Goal: Task Accomplishment & Management: Manage account settings

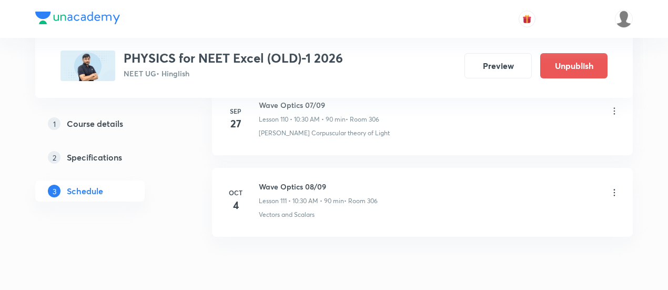
scroll to position [9566, 0]
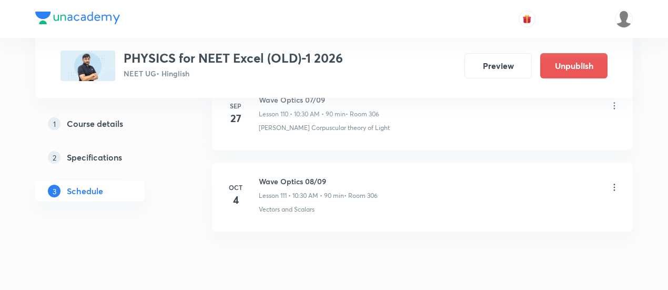
click at [615, 184] on icon at bounding box center [615, 187] width 2 height 7
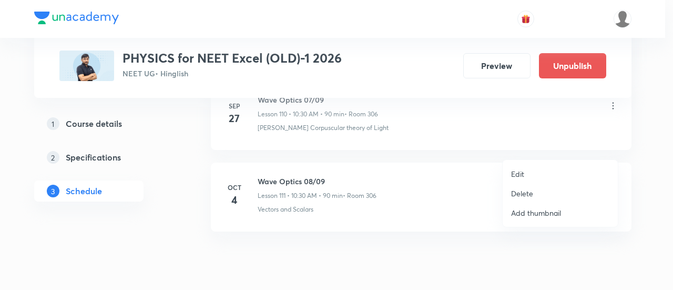
click at [522, 197] on p "Delete" at bounding box center [522, 193] width 22 height 11
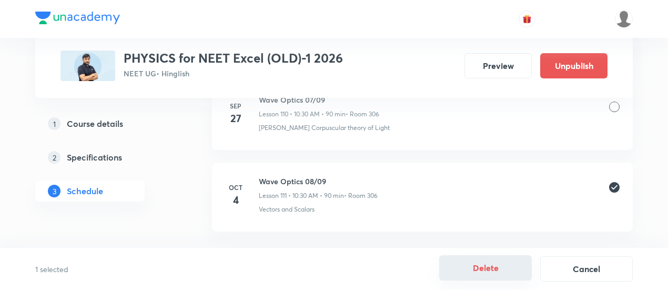
click at [484, 268] on button "Delete" at bounding box center [485, 267] width 93 height 25
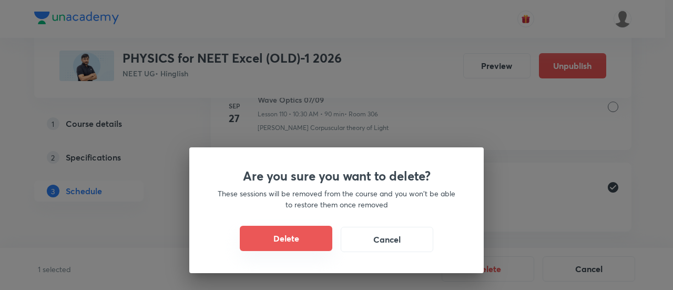
click at [310, 245] on button "Delete" at bounding box center [286, 238] width 93 height 25
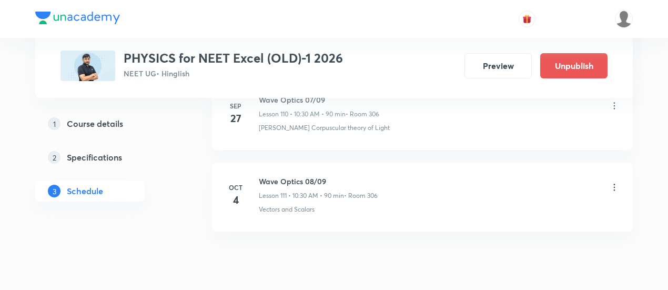
scroll to position [9484, 0]
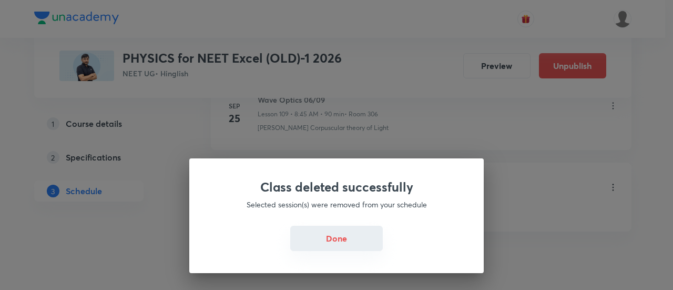
click at [340, 239] on button "Done" at bounding box center [336, 238] width 93 height 25
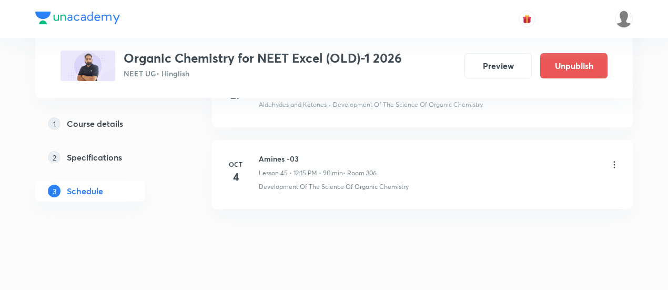
click at [615, 161] on icon at bounding box center [615, 164] width 2 height 7
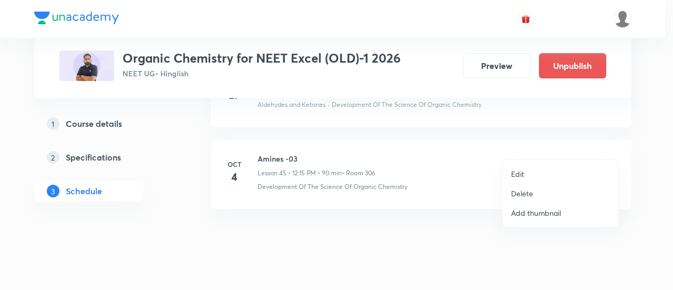
click at [511, 195] on p "Delete" at bounding box center [522, 193] width 22 height 11
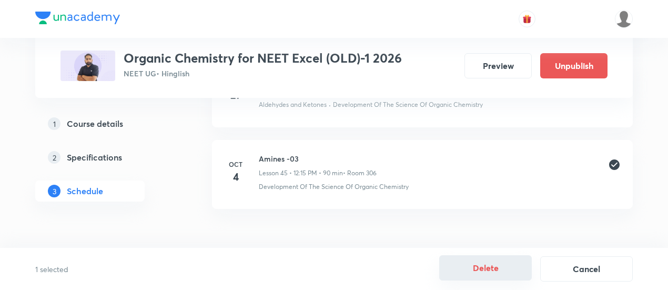
click at [497, 268] on button "Delete" at bounding box center [485, 267] width 93 height 25
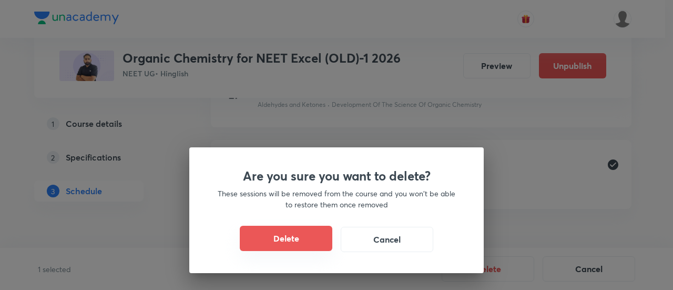
click at [310, 245] on button "Delete" at bounding box center [286, 238] width 93 height 25
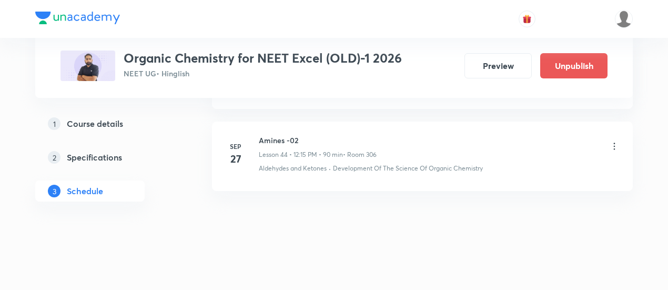
scroll to position [4125, 0]
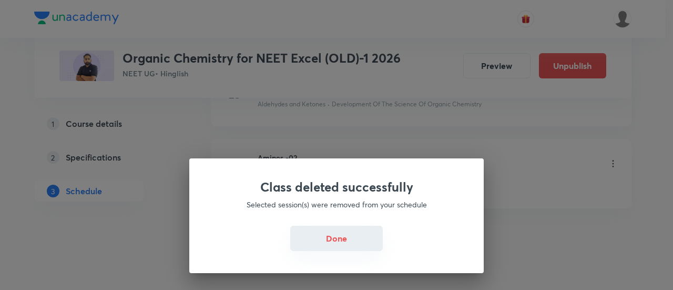
click at [341, 240] on button "Done" at bounding box center [336, 238] width 93 height 25
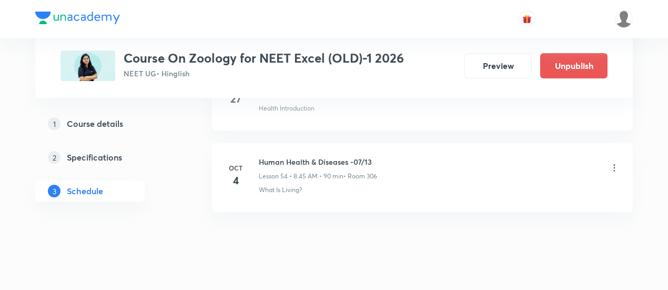
click at [616, 163] on icon at bounding box center [614, 168] width 11 height 11
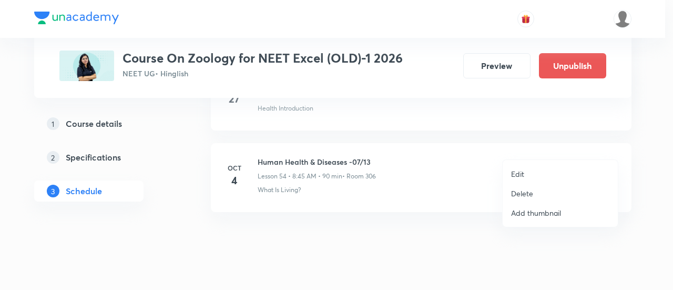
click at [522, 172] on p "Edit" at bounding box center [517, 173] width 13 height 11
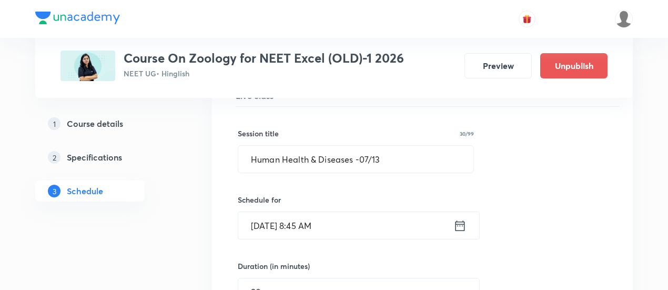
scroll to position [4485, 0]
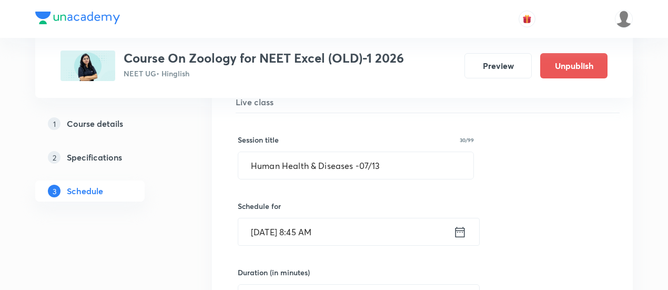
click at [457, 225] on icon at bounding box center [460, 232] width 13 height 15
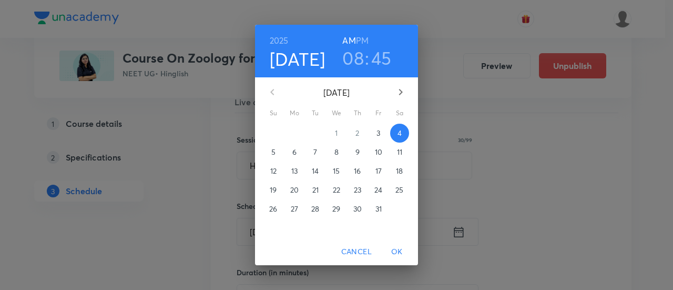
click at [359, 39] on h6 "PM" at bounding box center [362, 40] width 13 height 15
click at [359, 54] on h3 "08" at bounding box center [354, 58] width 22 height 22
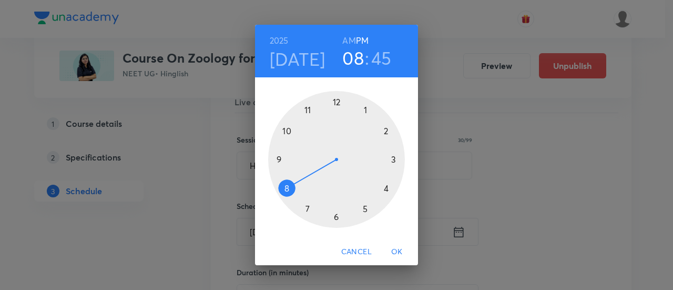
click at [337, 104] on div at bounding box center [336, 159] width 137 height 137
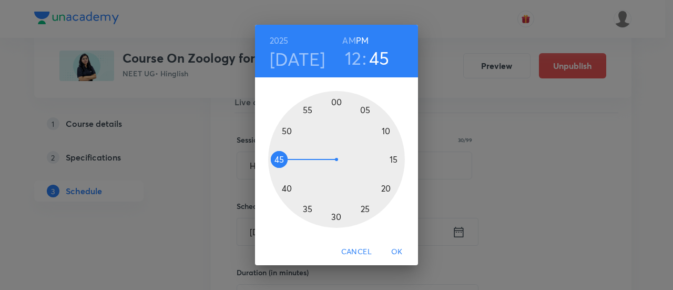
click at [393, 159] on div at bounding box center [336, 159] width 137 height 137
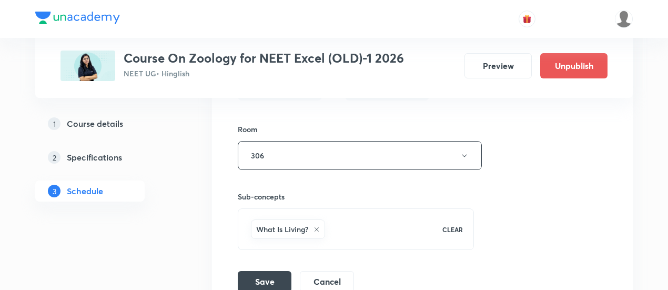
scroll to position [4768, 0]
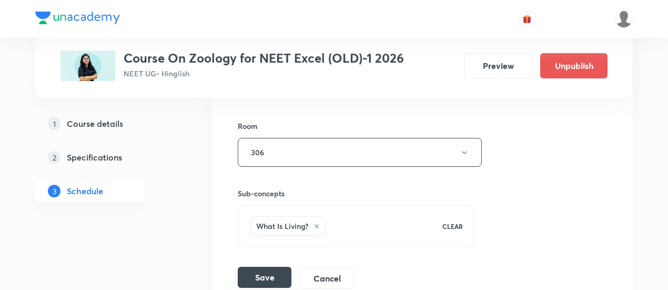
click at [277, 267] on button "Save" at bounding box center [265, 277] width 54 height 21
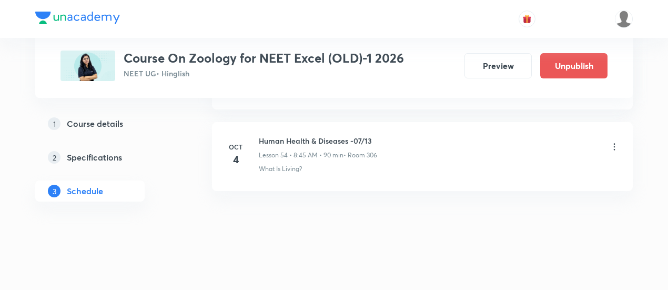
scroll to position [4455, 0]
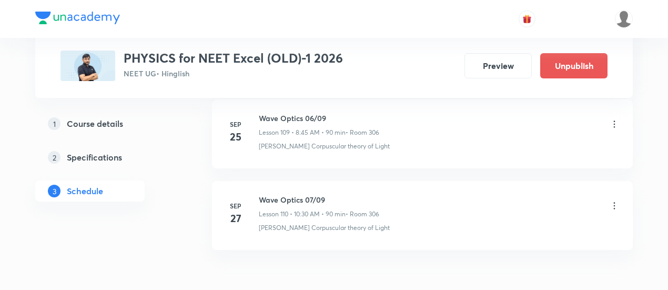
scroll to position [9484, 0]
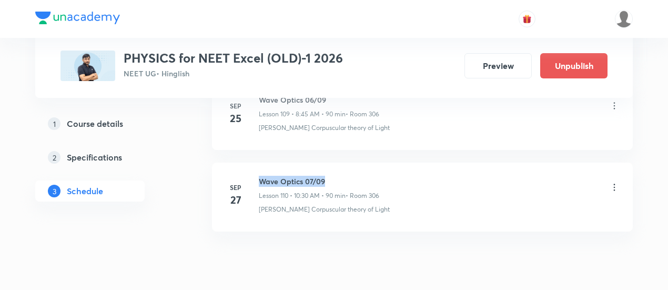
drag, startPoint x: 260, startPoint y: 140, endPoint x: 335, endPoint y: 141, distance: 75.2
click at [335, 176] on h6 "Wave Optics 07/09" at bounding box center [319, 181] width 120 height 11
copy h6 "Wave Optics 07/09"
click at [335, 176] on h6 "Wave Optics 07/09" at bounding box center [319, 181] width 120 height 11
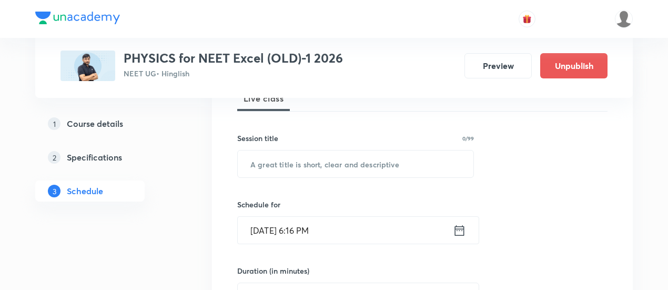
scroll to position [191, 0]
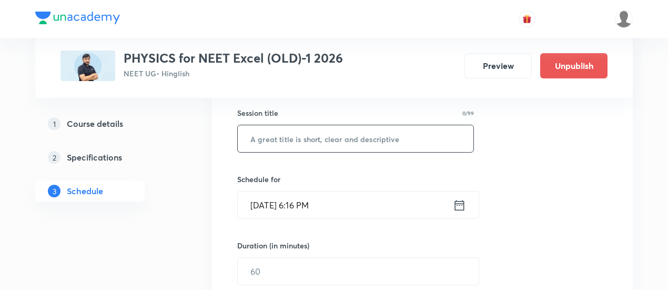
click at [323, 136] on input "text" at bounding box center [356, 138] width 236 height 27
paste input "Wave Optics 07/09"
click at [311, 134] on input "Wave Optics 07/09" at bounding box center [356, 138] width 236 height 27
type input "Wave Optics 08/09"
click at [457, 205] on icon at bounding box center [459, 205] width 13 height 15
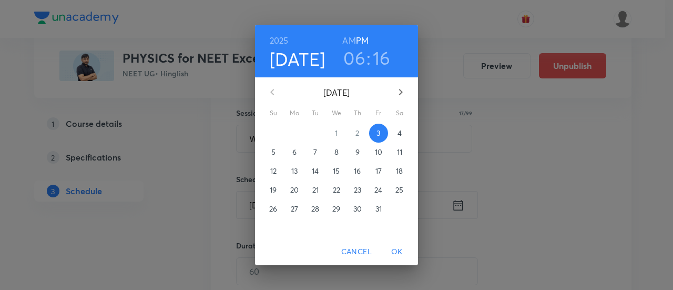
click at [402, 134] on p "4" at bounding box center [400, 133] width 4 height 11
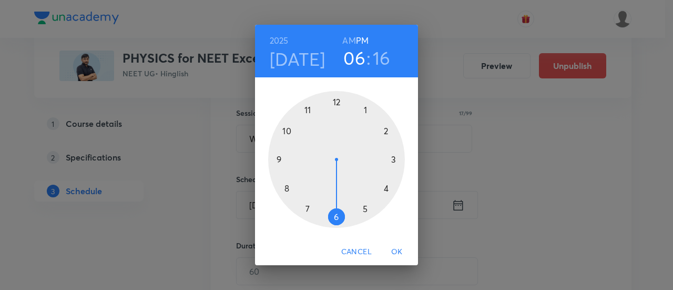
click at [350, 41] on h6 "AM" at bounding box center [349, 40] width 13 height 15
click at [287, 187] on div at bounding box center [336, 159] width 137 height 137
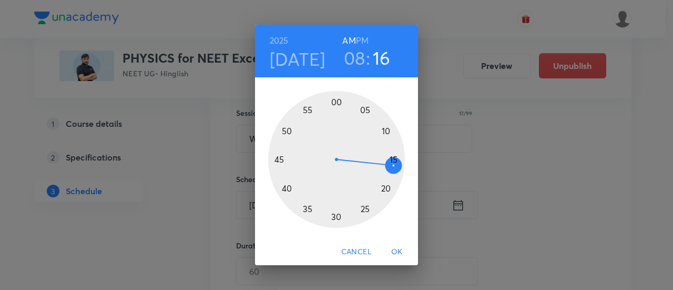
click at [279, 158] on div at bounding box center [336, 159] width 137 height 137
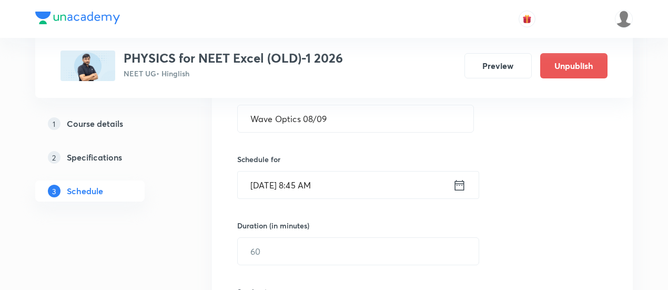
scroll to position [240, 0]
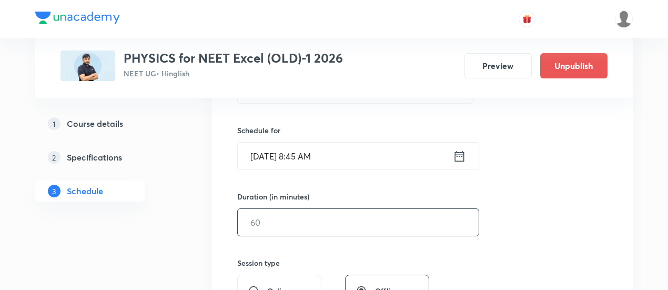
click at [369, 218] on input "text" at bounding box center [358, 222] width 241 height 27
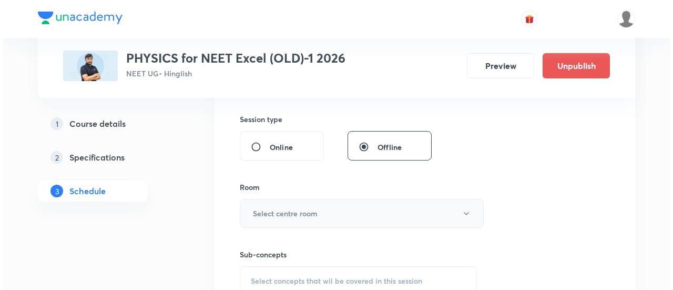
scroll to position [384, 0]
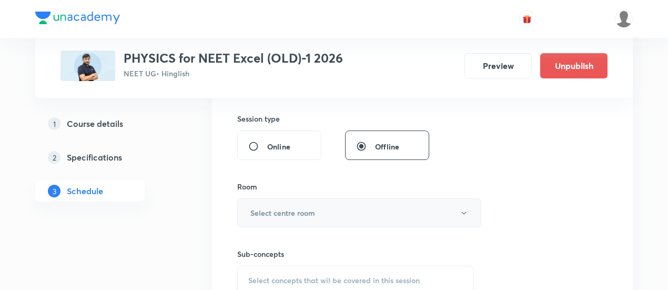
type input "90"
click at [316, 215] on button "Select centre room" at bounding box center [359, 212] width 244 height 29
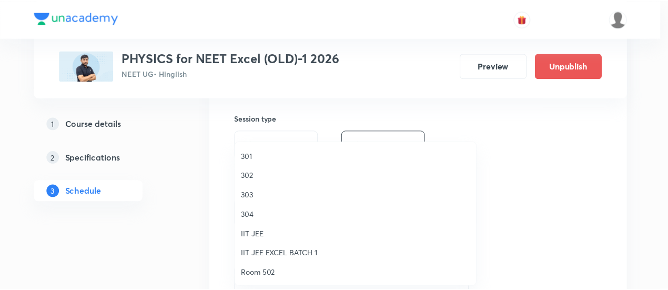
scroll to position [350, 0]
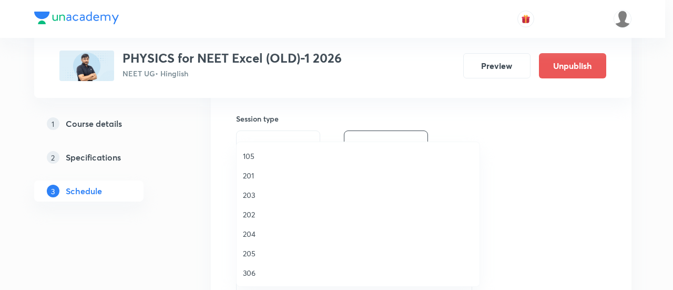
click at [248, 273] on span "306" at bounding box center [358, 272] width 230 height 11
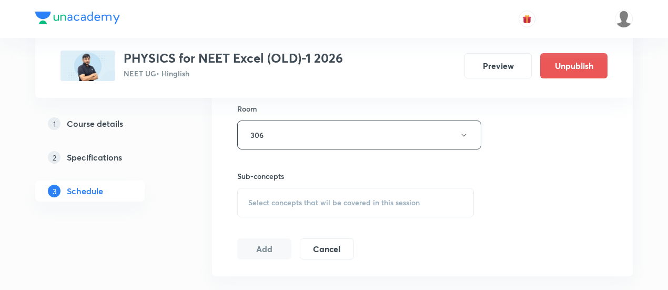
scroll to position [503, 0]
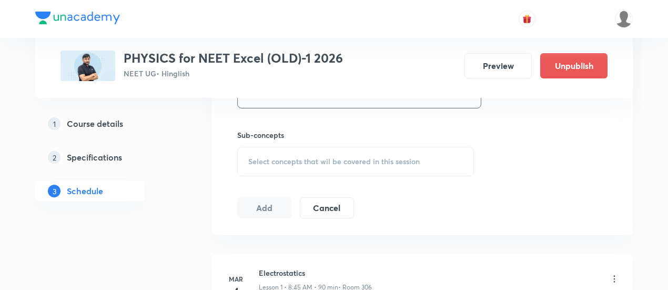
click at [348, 161] on span "Select concepts that wil be covered in this session" at bounding box center [334, 161] width 172 height 8
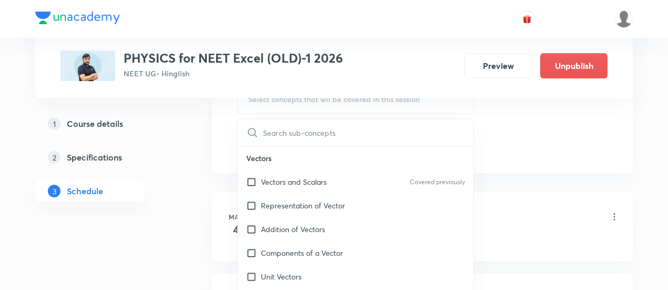
scroll to position [575, 0]
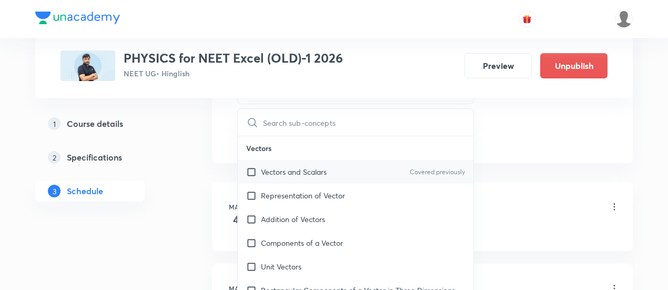
click at [311, 170] on p "Vectors and Scalars" at bounding box center [294, 171] width 66 height 11
checkbox input "true"
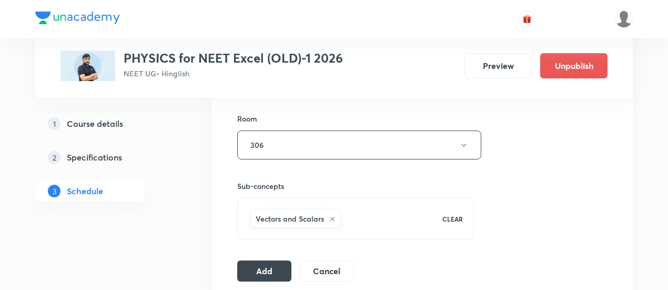
scroll to position [468, 0]
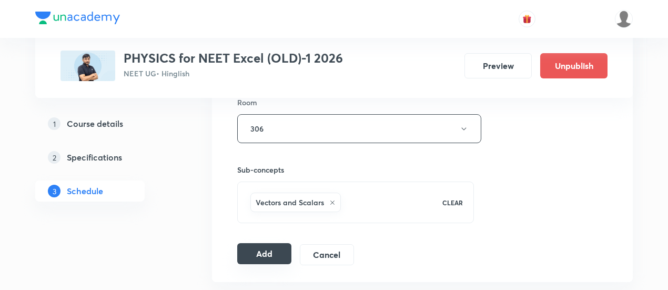
click at [264, 249] on button "Add" at bounding box center [264, 253] width 54 height 21
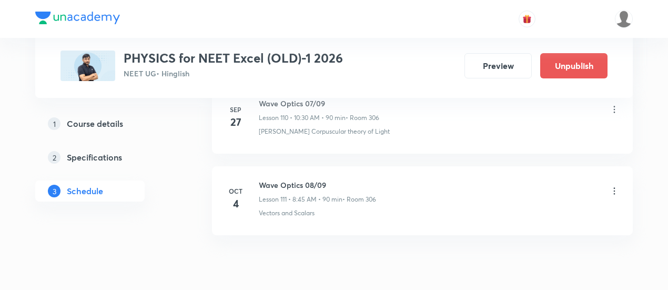
scroll to position [9084, 0]
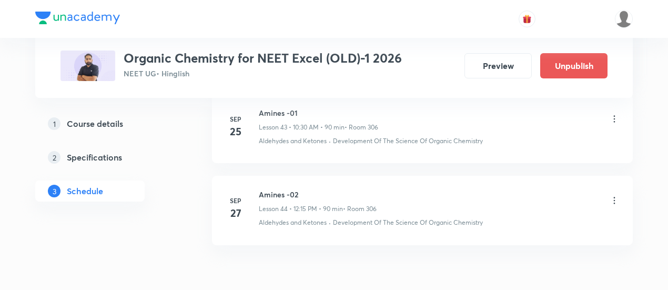
scroll to position [4125, 0]
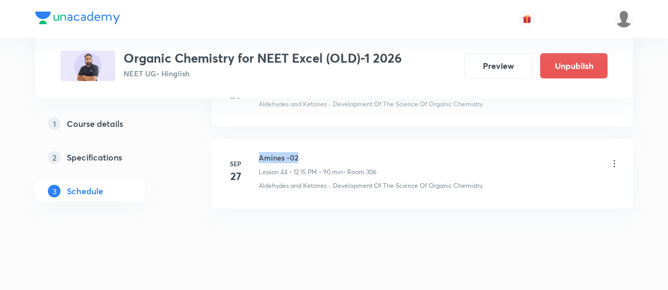
drag, startPoint x: 259, startPoint y: 139, endPoint x: 305, endPoint y: 140, distance: 45.3
click at [305, 152] on h6 "Amines -02" at bounding box center [318, 157] width 118 height 11
copy h6 "Amines -02"
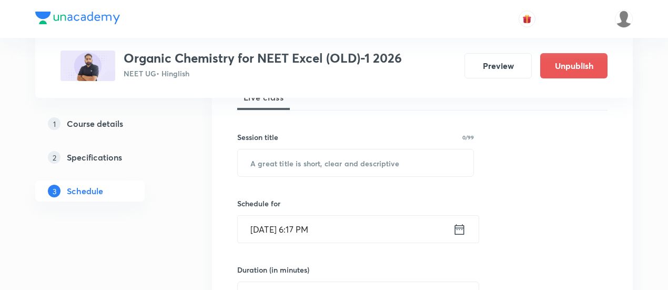
scroll to position [168, 0]
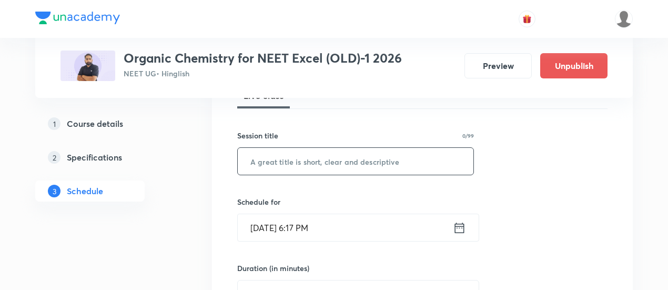
click at [334, 155] on input "text" at bounding box center [356, 161] width 236 height 27
click at [334, 162] on input "text" at bounding box center [356, 161] width 236 height 27
paste input "Amines -02"
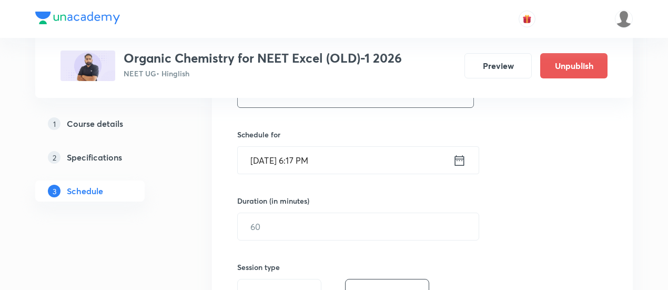
scroll to position [236, 0]
type input "Amines -03"
click at [462, 157] on icon at bounding box center [459, 159] width 9 height 11
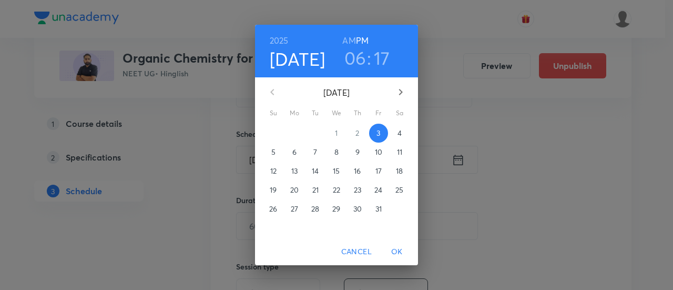
click at [400, 131] on p "4" at bounding box center [400, 133] width 4 height 11
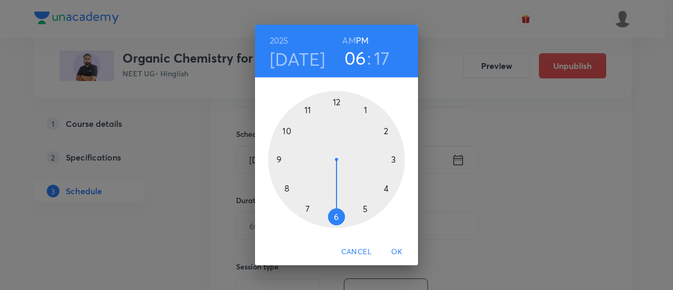
click at [349, 36] on h6 "AM" at bounding box center [349, 40] width 13 height 15
click at [288, 128] on div at bounding box center [336, 159] width 137 height 137
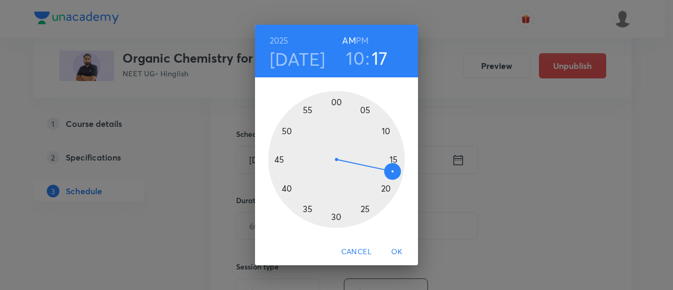
click at [336, 217] on div at bounding box center [336, 159] width 137 height 137
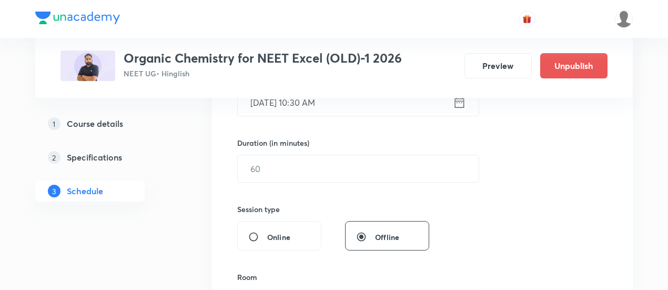
scroll to position [296, 0]
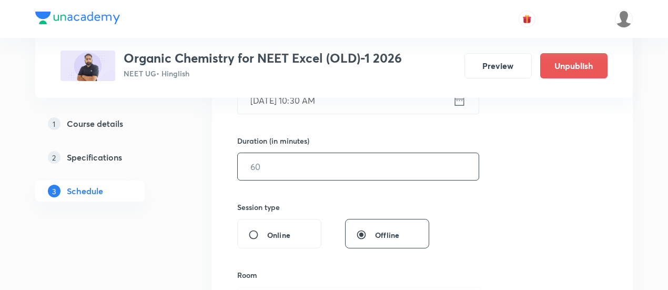
click at [393, 166] on input "text" at bounding box center [358, 166] width 241 height 27
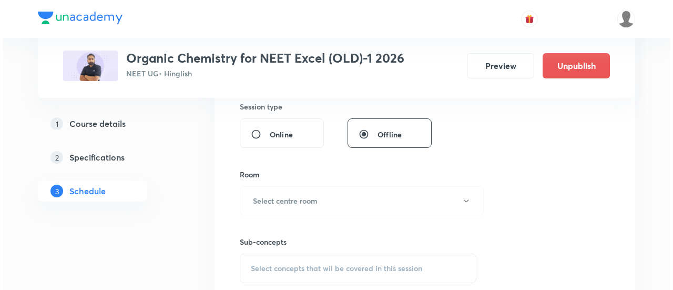
scroll to position [438, 0]
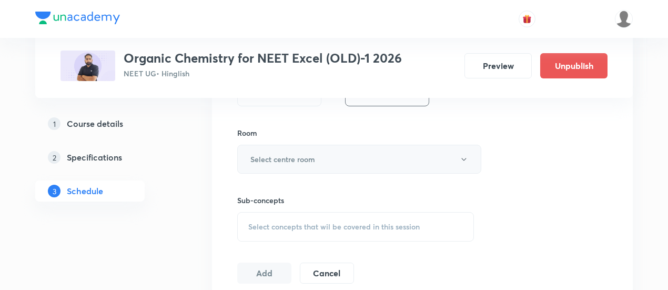
type input "90"
click at [321, 159] on button "Select centre room" at bounding box center [359, 159] width 244 height 29
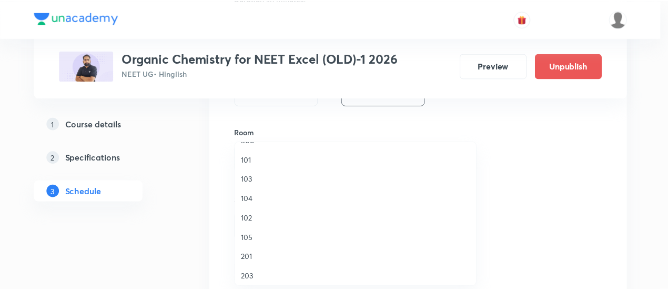
scroll to position [350, 0]
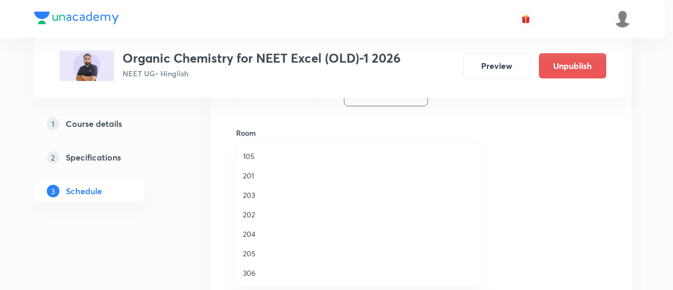
click at [255, 273] on span "306" at bounding box center [358, 272] width 230 height 11
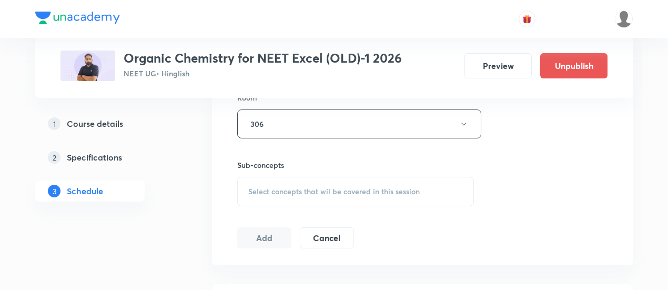
scroll to position [480, 0]
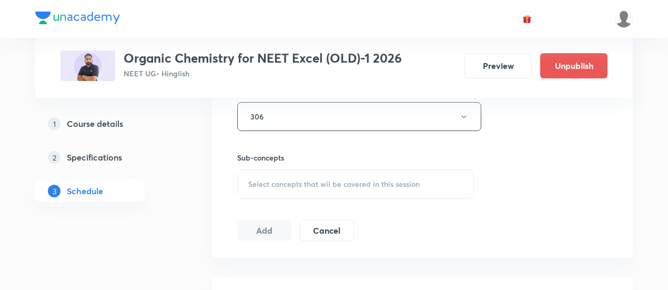
click at [382, 180] on span "Select concepts that wil be covered in this session" at bounding box center [334, 184] width 172 height 8
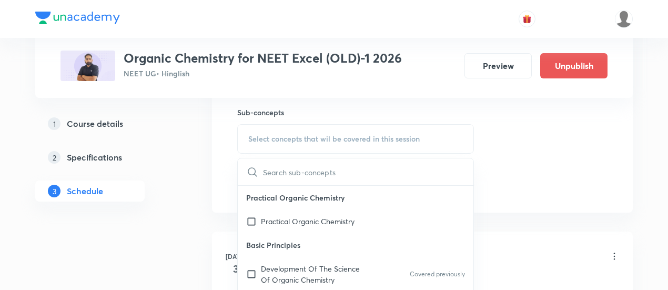
scroll to position [528, 0]
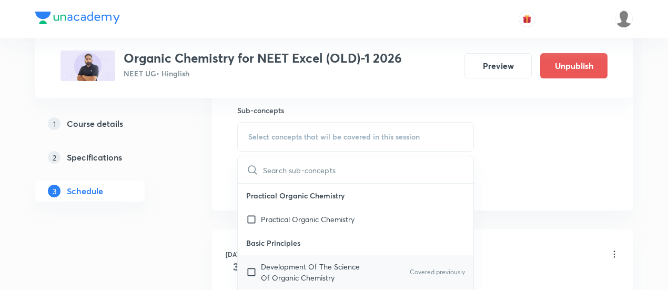
click at [299, 268] on p "Development Of The Science Of Organic Chemistry" at bounding box center [314, 272] width 106 height 22
checkbox input "true"
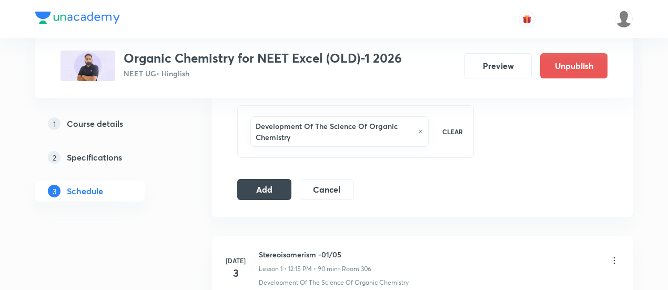
scroll to position [546, 0]
click at [255, 189] on button "Add" at bounding box center [264, 187] width 54 height 21
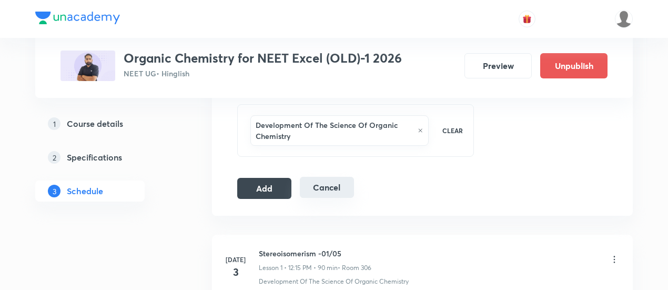
click at [321, 195] on button "Cancel" at bounding box center [327, 187] width 54 height 21
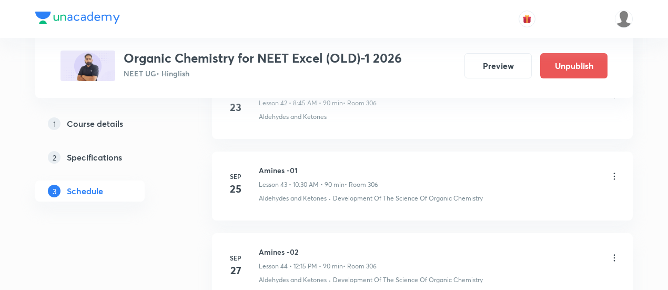
scroll to position [3643, 0]
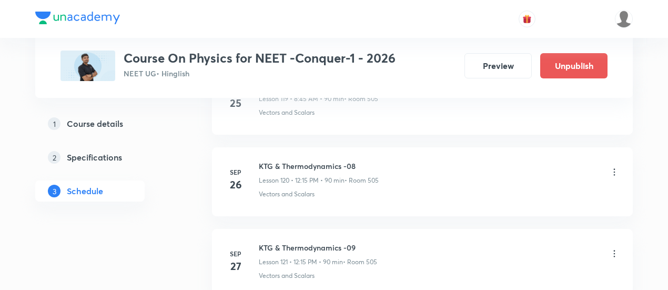
scroll to position [10459, 0]
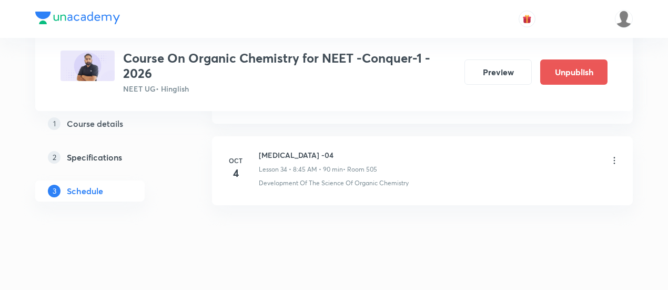
click at [614, 157] on icon at bounding box center [615, 160] width 2 height 7
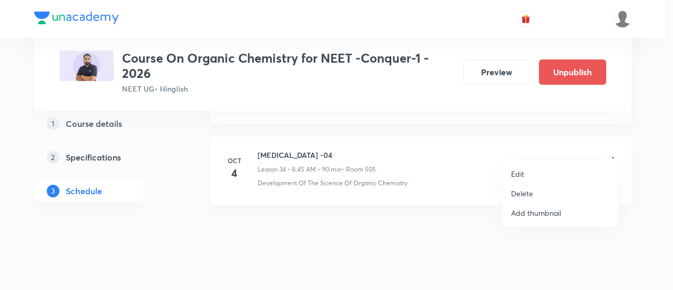
click at [525, 192] on p "Delete" at bounding box center [522, 193] width 22 height 11
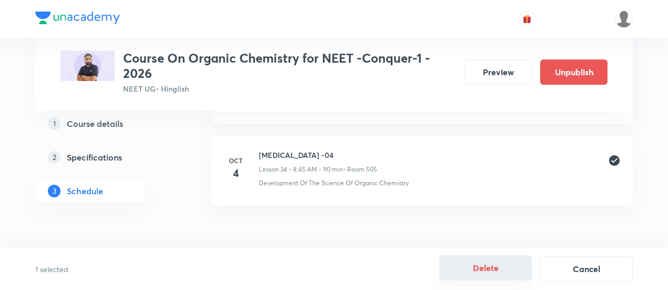
click at [481, 269] on button "Delete" at bounding box center [485, 267] width 93 height 25
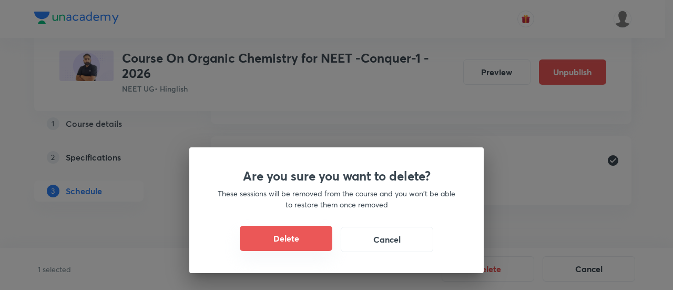
click at [290, 243] on button "Delete" at bounding box center [286, 238] width 93 height 25
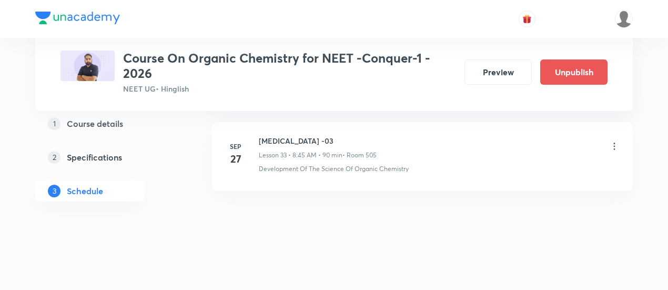
scroll to position [3244, 0]
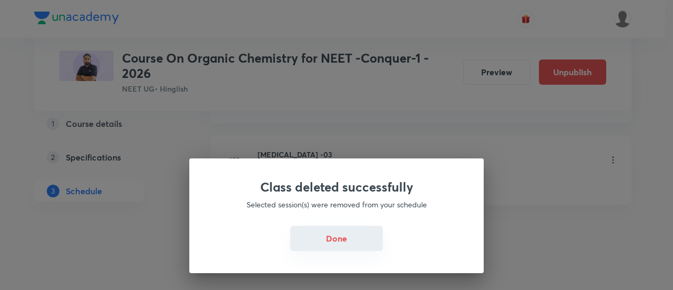
click at [318, 240] on button "Done" at bounding box center [336, 238] width 93 height 25
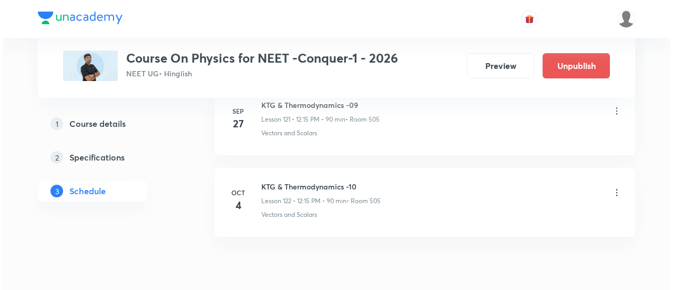
scroll to position [10459, 0]
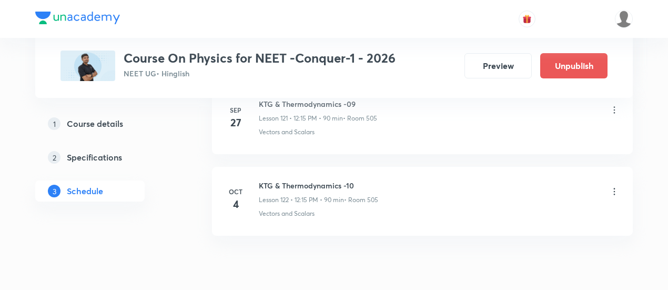
click at [614, 186] on icon at bounding box center [614, 191] width 11 height 11
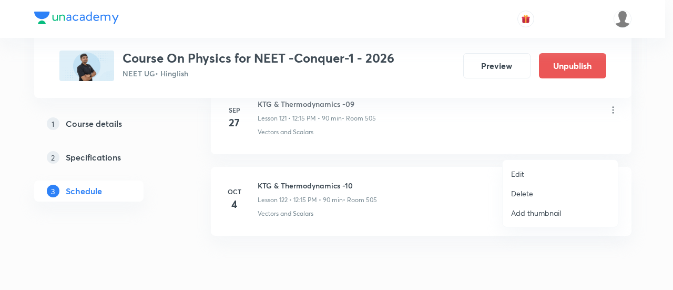
click at [523, 173] on p "Edit" at bounding box center [517, 173] width 13 height 11
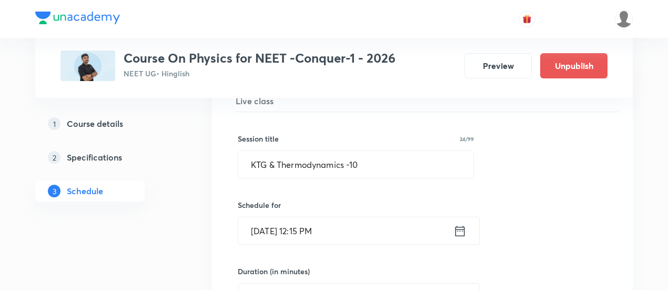
scroll to position [10032, 0]
click at [458, 225] on icon at bounding box center [460, 230] width 9 height 11
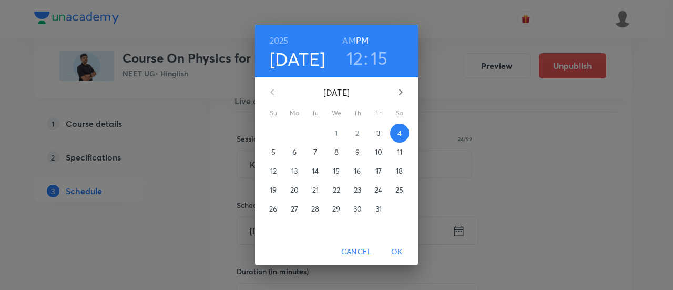
click at [351, 38] on h6 "AM" at bounding box center [349, 40] width 13 height 15
click at [357, 58] on h3 "12" at bounding box center [355, 58] width 17 height 22
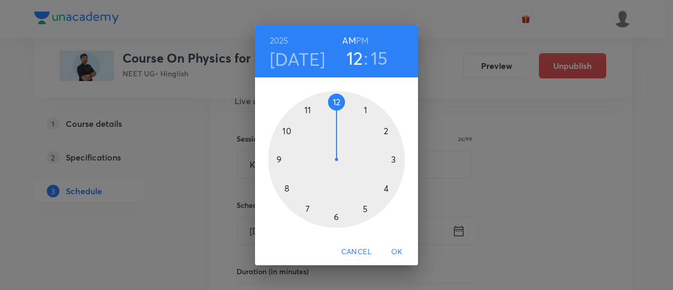
click at [287, 189] on div at bounding box center [336, 159] width 137 height 137
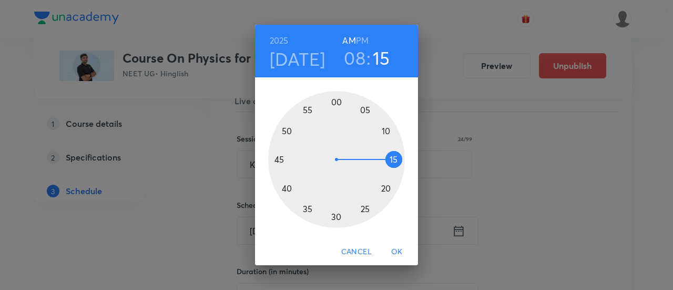
click at [279, 159] on div at bounding box center [336, 159] width 137 height 137
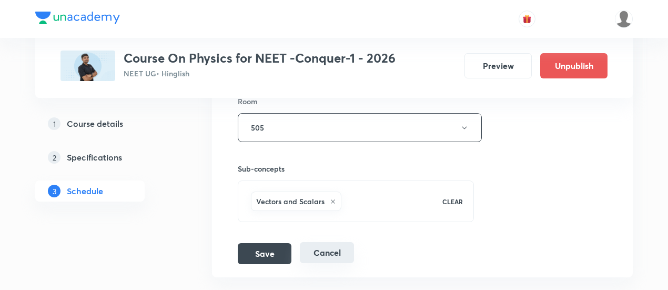
scroll to position [10342, 0]
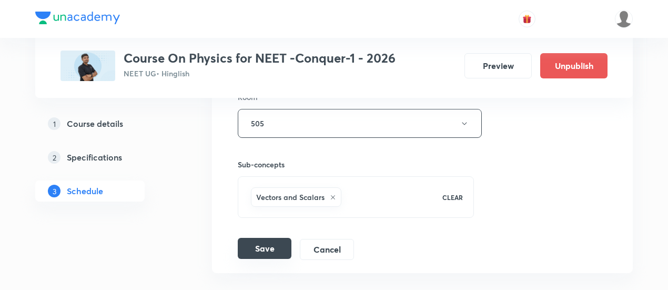
click at [282, 238] on button "Save" at bounding box center [265, 248] width 54 height 21
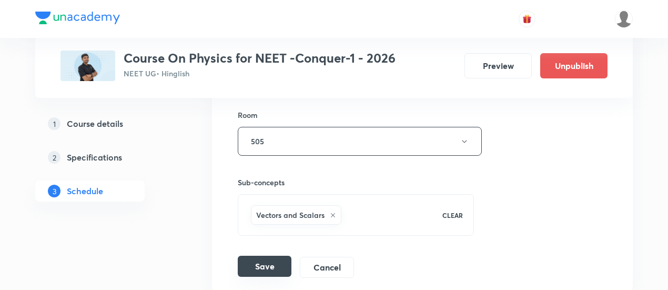
click at [268, 256] on button "Save" at bounding box center [265, 266] width 54 height 21
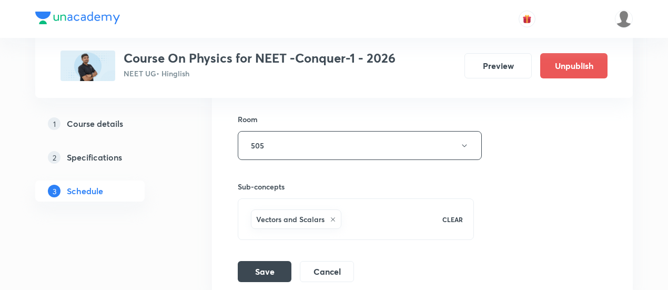
scroll to position [10339, 0]
click at [267, 259] on button "Save" at bounding box center [265, 269] width 54 height 21
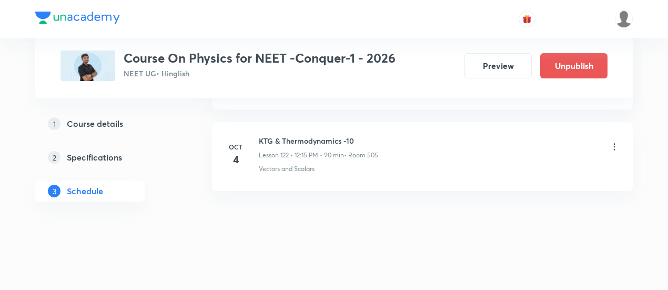
scroll to position [9977, 0]
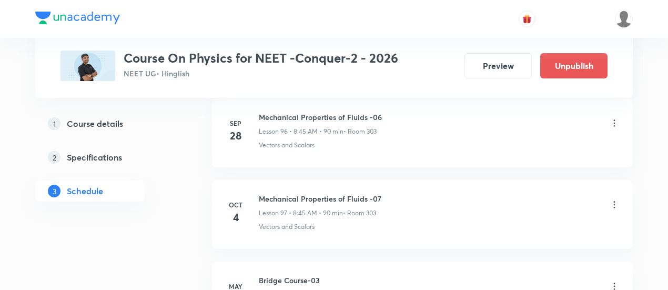
scroll to position [8406, 0]
click at [611, 200] on icon at bounding box center [614, 205] width 11 height 11
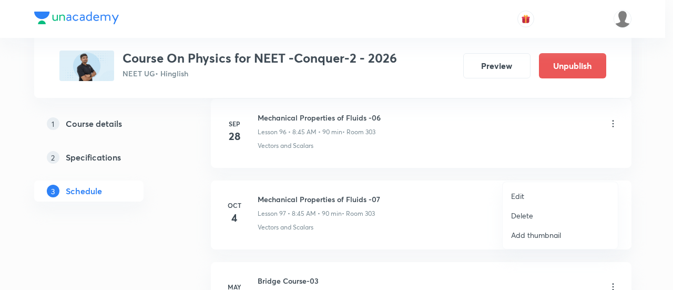
click at [527, 195] on li "Edit" at bounding box center [560, 195] width 115 height 19
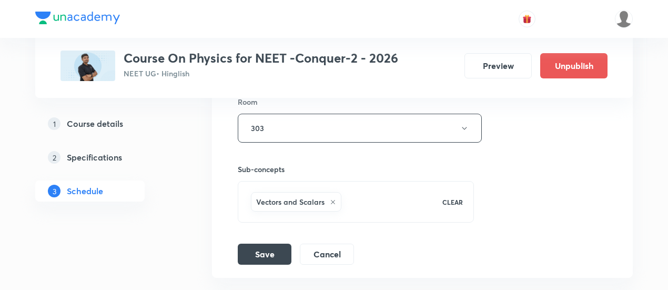
scroll to position [8302, 0]
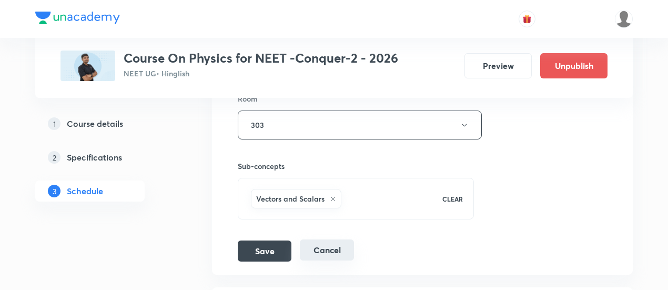
click at [327, 239] on button "Cancel" at bounding box center [327, 249] width 54 height 21
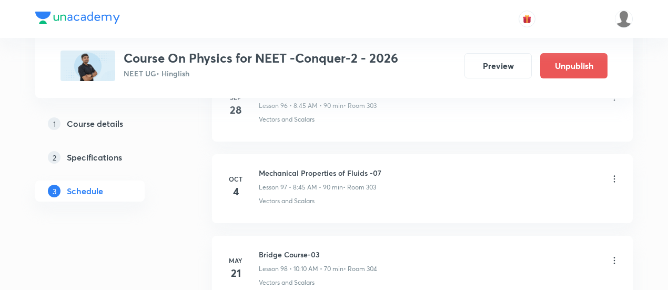
scroll to position [7937, 0]
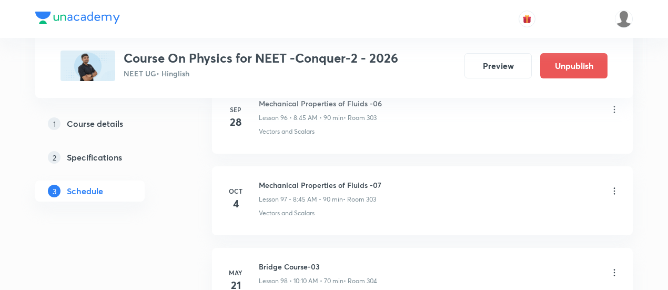
click at [615, 186] on icon at bounding box center [614, 191] width 11 height 11
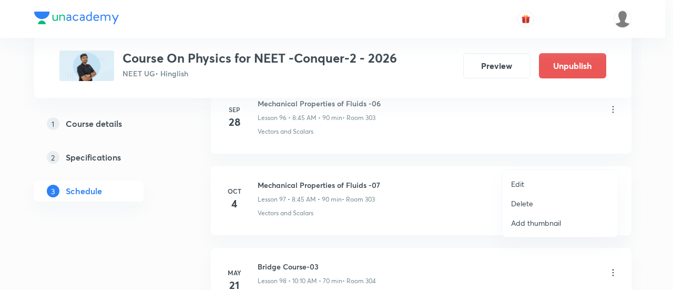
click at [534, 200] on li "Delete" at bounding box center [560, 203] width 115 height 19
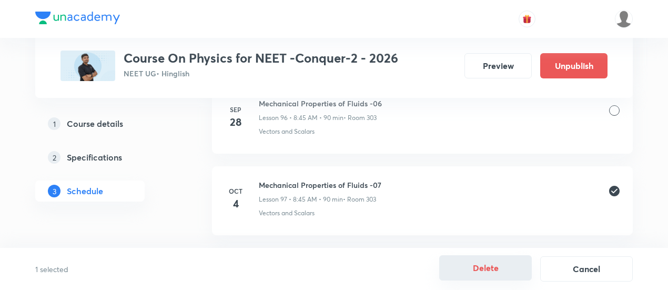
click at [479, 269] on button "Delete" at bounding box center [485, 267] width 93 height 25
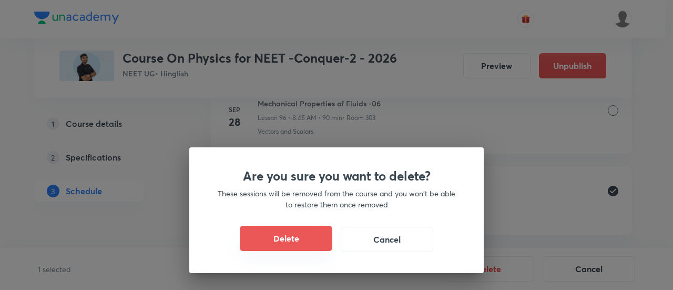
click at [299, 236] on button "Delete" at bounding box center [286, 238] width 93 height 25
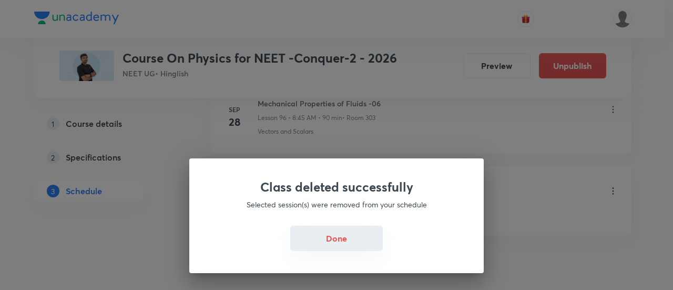
click at [339, 236] on button "Done" at bounding box center [336, 238] width 93 height 25
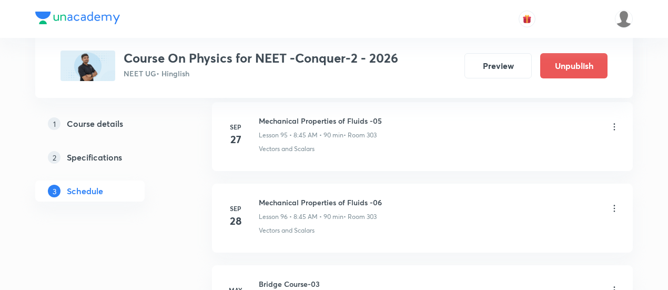
scroll to position [7844, 0]
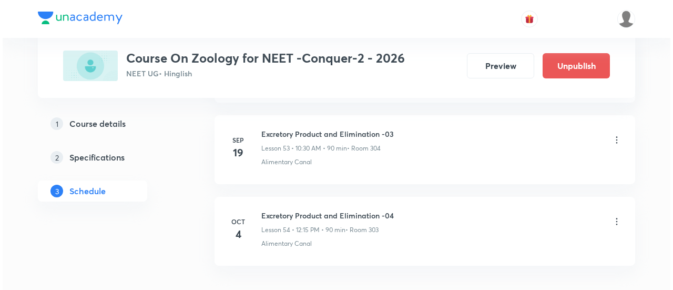
scroll to position [4936, 0]
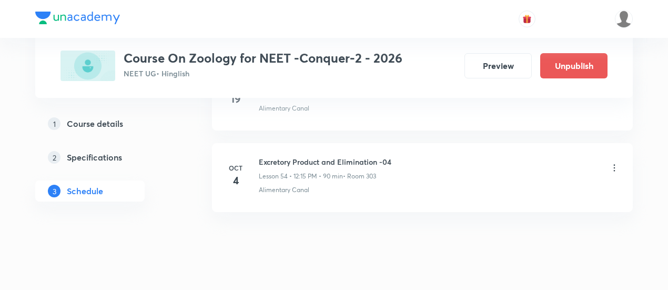
click at [616, 163] on icon at bounding box center [614, 168] width 11 height 11
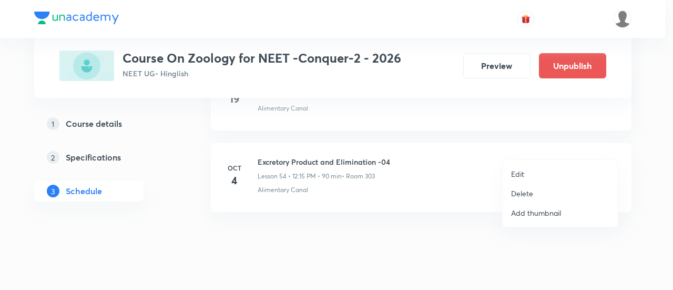
click at [523, 172] on p "Edit" at bounding box center [517, 173] width 13 height 11
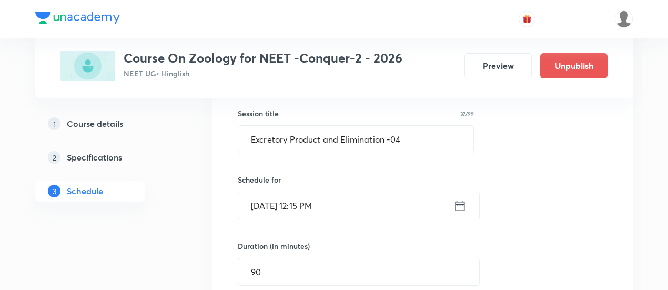
scroll to position [4506, 0]
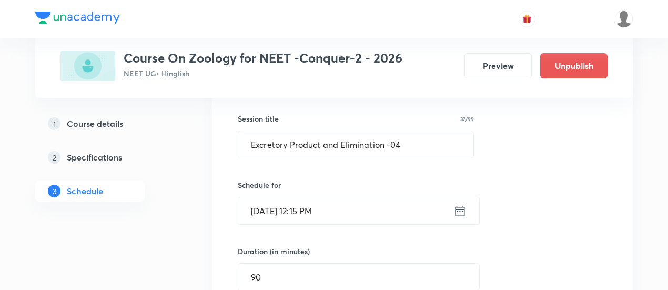
click at [459, 204] on icon at bounding box center [460, 211] width 13 height 15
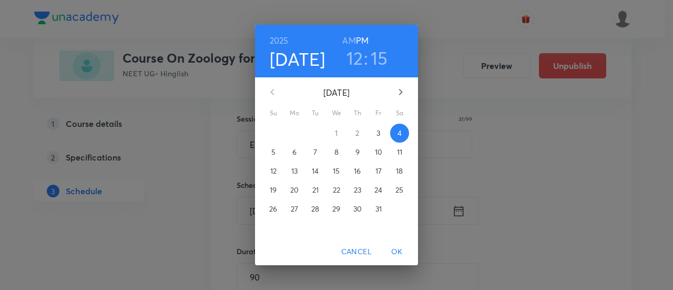
click at [345, 44] on h6 "AM" at bounding box center [349, 40] width 13 height 15
click at [356, 59] on h3 "12" at bounding box center [355, 58] width 17 height 22
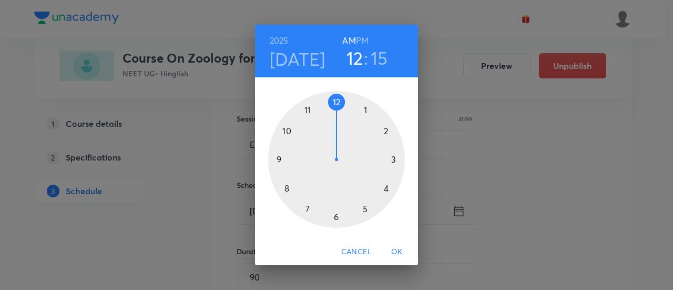
click at [289, 129] on div at bounding box center [336, 159] width 137 height 137
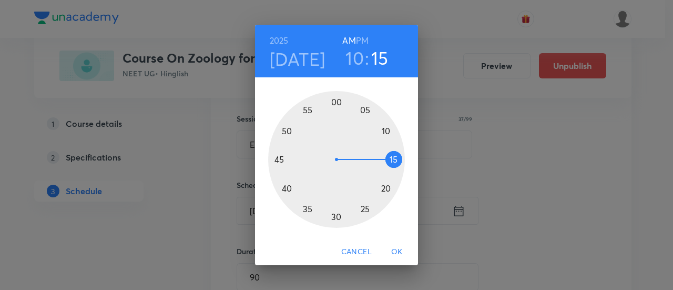
click at [336, 217] on div at bounding box center [336, 159] width 137 height 137
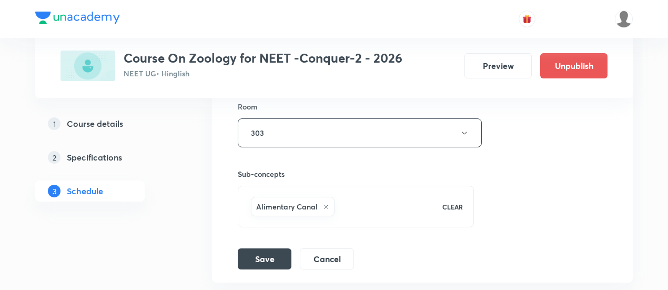
scroll to position [4789, 0]
click at [253, 246] on button "Save" at bounding box center [265, 256] width 54 height 21
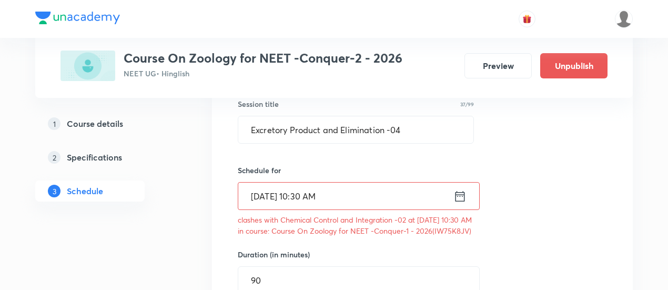
scroll to position [4520, 0]
click at [460, 189] on icon at bounding box center [460, 196] width 13 height 15
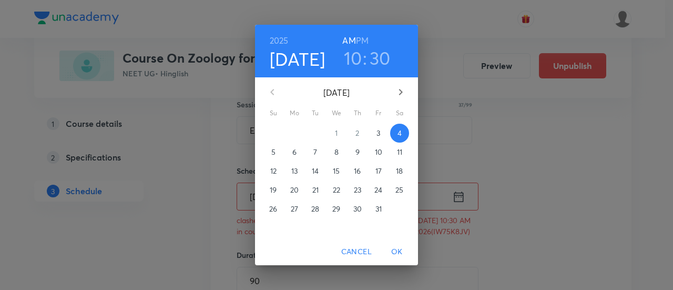
click at [366, 39] on h6 "PM" at bounding box center [362, 40] width 13 height 15
click at [355, 63] on h3 "10" at bounding box center [353, 58] width 18 height 22
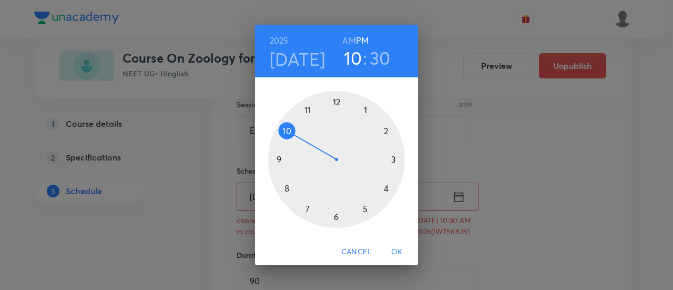
click at [339, 102] on div at bounding box center [336, 159] width 137 height 137
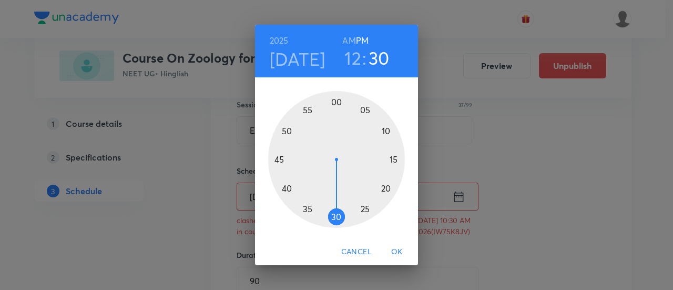
click at [395, 161] on div at bounding box center [336, 159] width 137 height 137
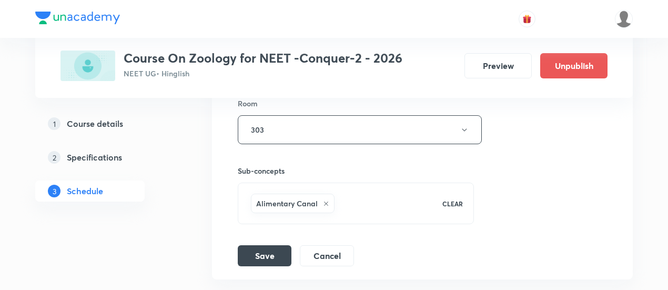
scroll to position [4811, 0]
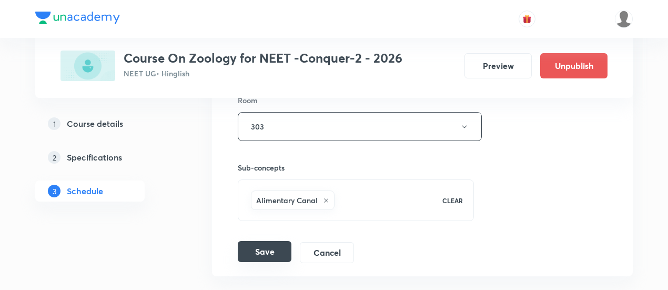
click at [258, 241] on button "Save" at bounding box center [265, 251] width 54 height 21
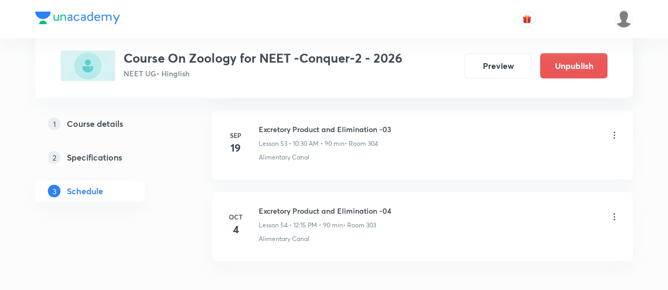
scroll to position [4406, 0]
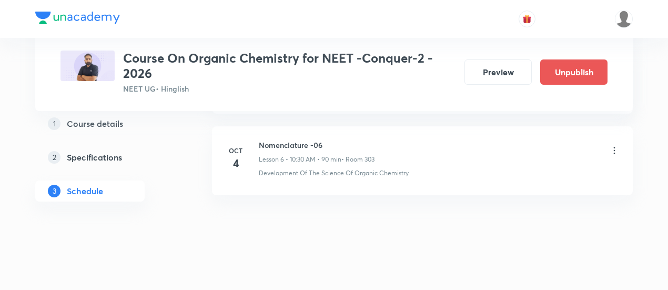
click at [614, 150] on icon at bounding box center [615, 150] width 2 height 7
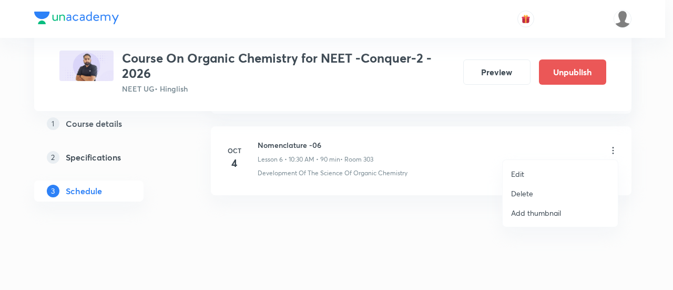
click at [529, 194] on p "Delete" at bounding box center [522, 193] width 22 height 11
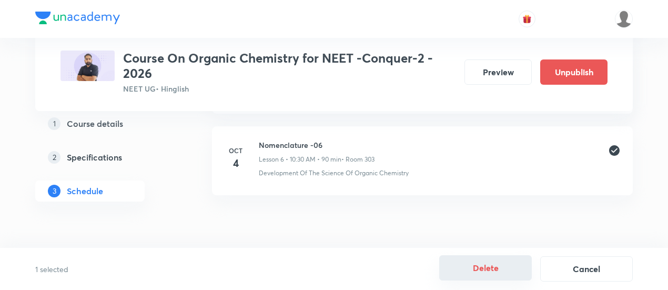
click at [486, 270] on button "Delete" at bounding box center [485, 267] width 93 height 25
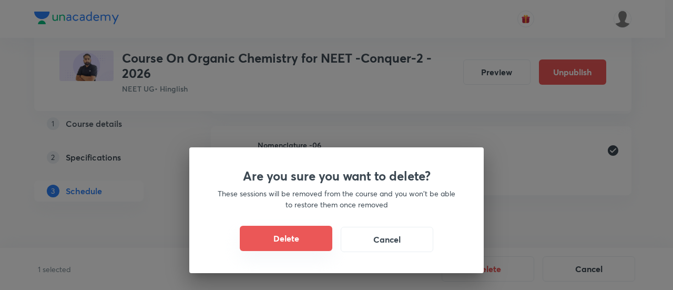
click at [289, 239] on button "Delete" at bounding box center [286, 238] width 93 height 25
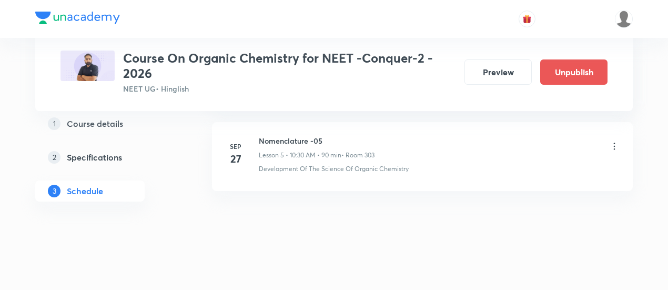
scroll to position [970, 0]
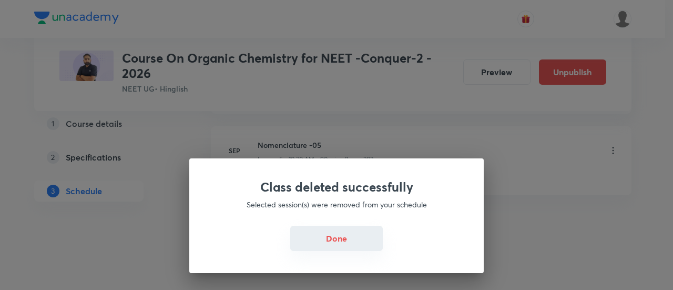
click at [340, 239] on button "Done" at bounding box center [336, 238] width 93 height 25
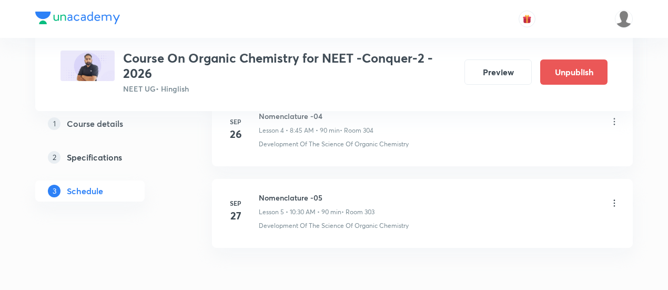
scroll to position [906, 0]
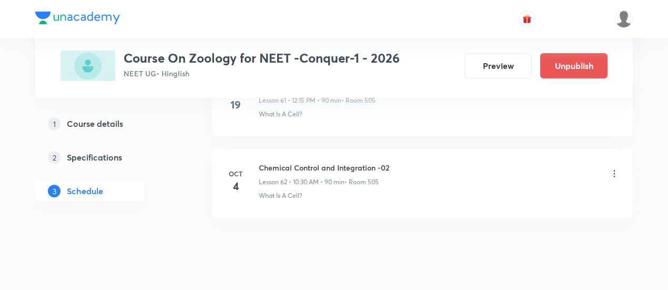
scroll to position [5586, 0]
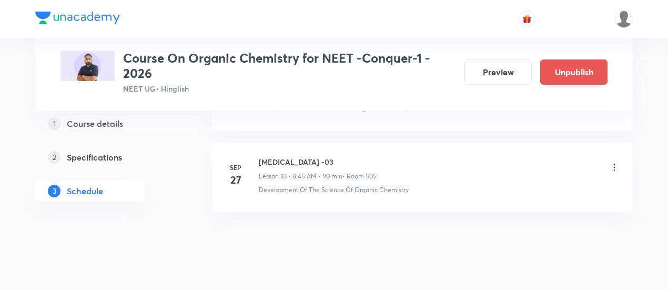
scroll to position [3244, 0]
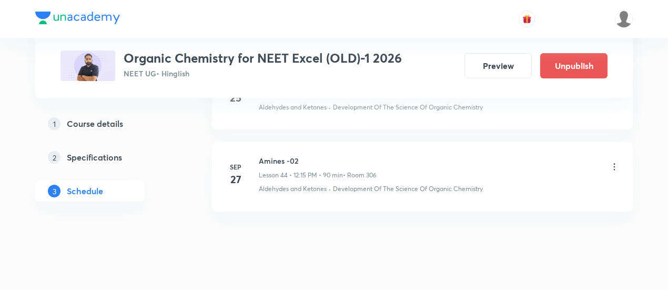
scroll to position [4125, 0]
drag, startPoint x: 259, startPoint y: 139, endPoint x: 299, endPoint y: 139, distance: 40.0
click at [299, 152] on h6 "Amines -02" at bounding box center [318, 157] width 118 height 11
copy h6 "Amines -02"
click at [299, 152] on h6 "Amines -02" at bounding box center [318, 157] width 118 height 11
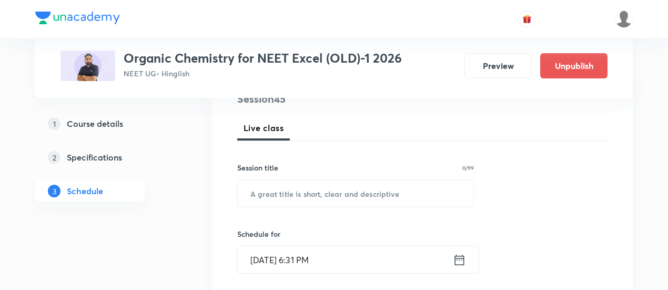
scroll to position [137, 0]
click at [294, 190] on input "text" at bounding box center [356, 192] width 236 height 27
paste input "Amines -02"
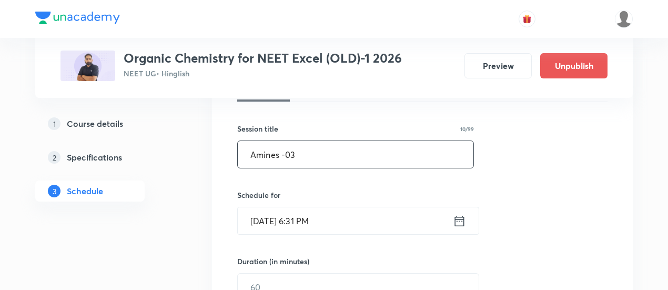
scroll to position [184, 0]
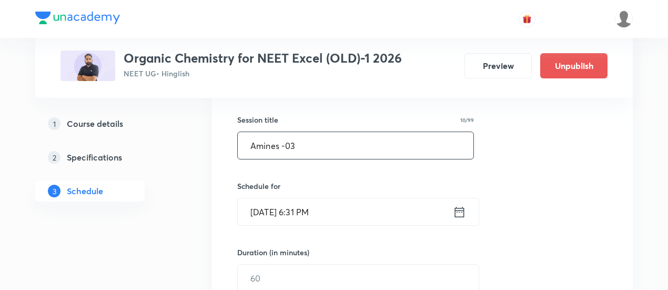
type input "Amines -03"
click at [458, 210] on icon at bounding box center [459, 211] width 9 height 11
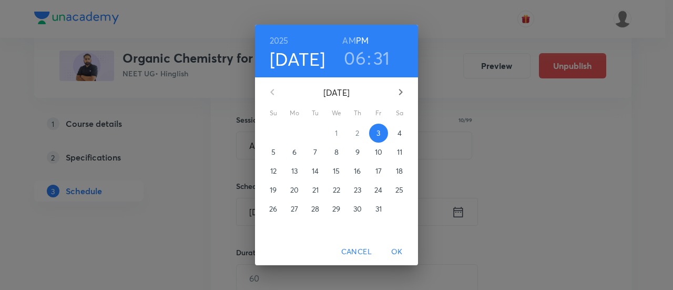
click at [398, 133] on p "4" at bounding box center [400, 133] width 4 height 11
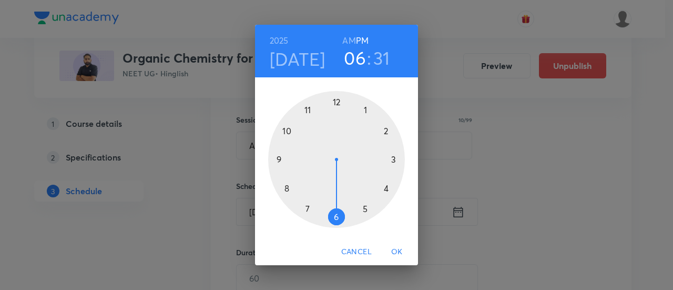
click at [350, 40] on h6 "AM" at bounding box center [349, 40] width 13 height 15
click at [286, 132] on div at bounding box center [336, 159] width 137 height 137
click at [336, 218] on div at bounding box center [336, 159] width 137 height 137
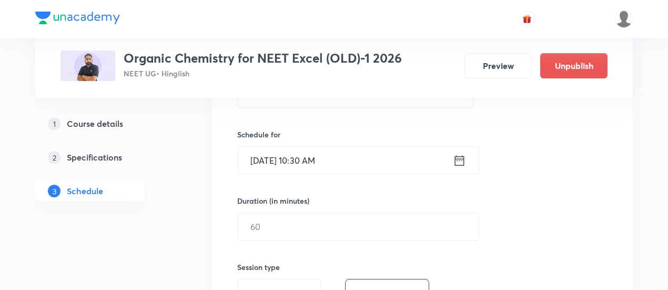
scroll to position [237, 0]
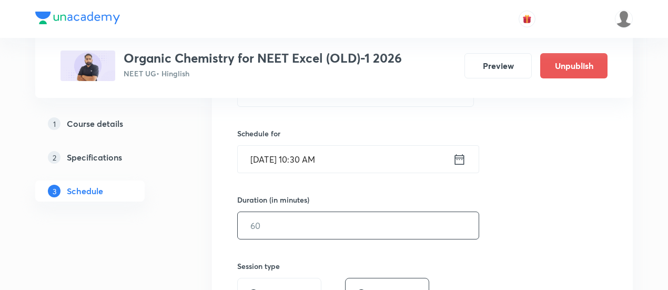
click at [425, 223] on input "text" at bounding box center [358, 225] width 241 height 27
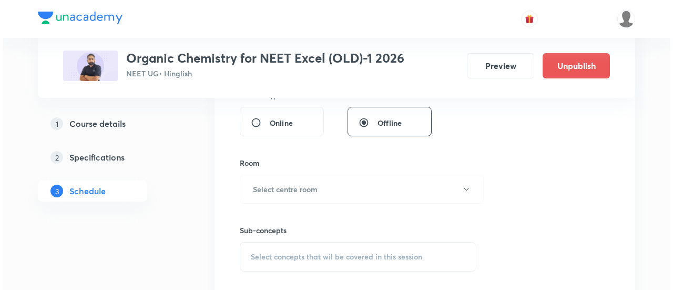
scroll to position [408, 0]
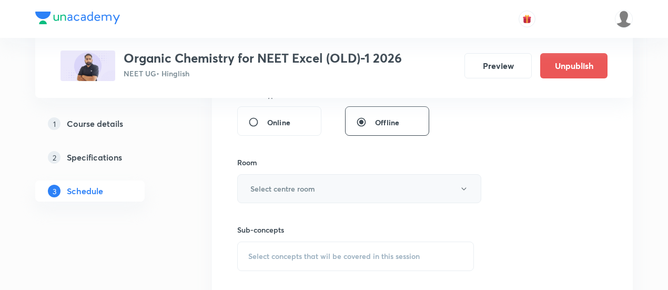
type input "90"
click at [331, 190] on button "Select centre room" at bounding box center [359, 188] width 244 height 29
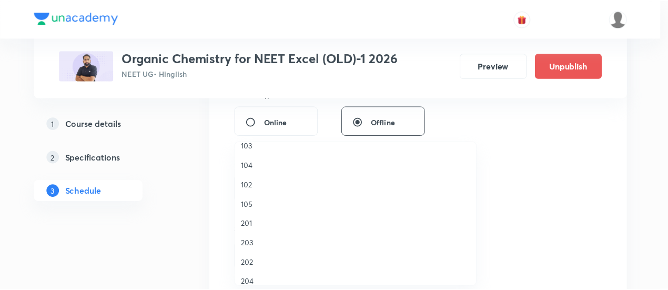
scroll to position [350, 0]
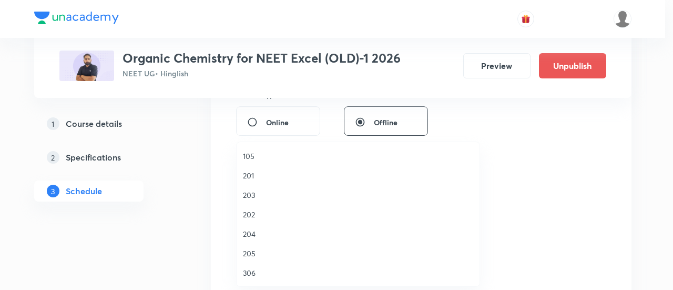
click at [259, 273] on span "306" at bounding box center [358, 272] width 230 height 11
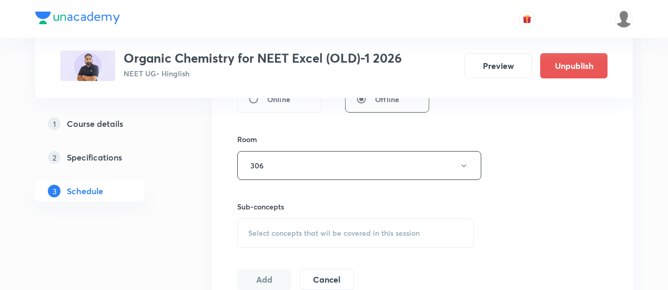
scroll to position [468, 0]
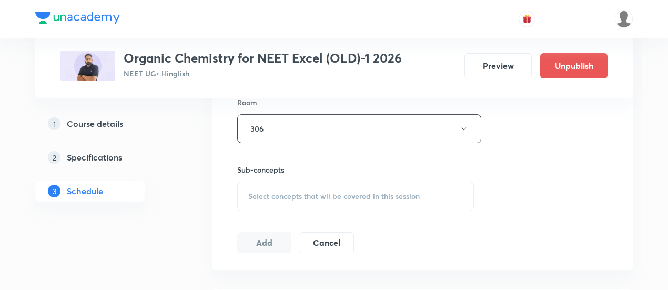
click at [358, 198] on span "Select concepts that wil be covered in this session" at bounding box center [334, 196] width 172 height 8
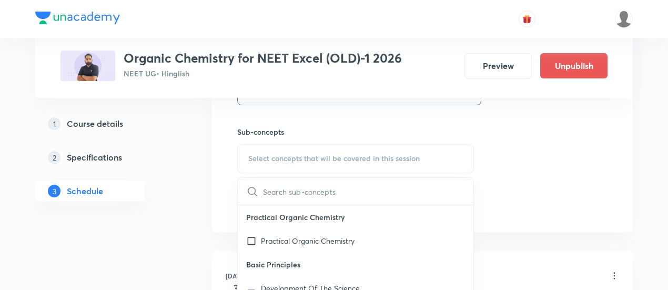
scroll to position [512, 0]
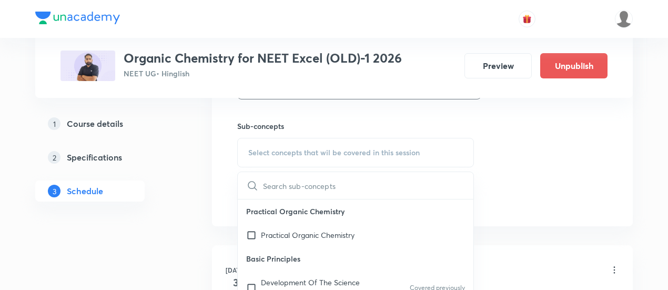
click at [358, 199] on p "Practical Organic Chemistry" at bounding box center [356, 211] width 236 height 24
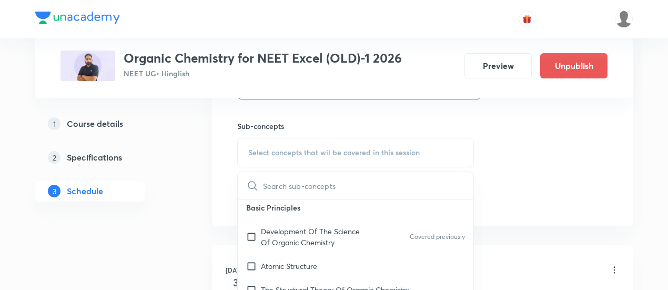
scroll to position [54, 0]
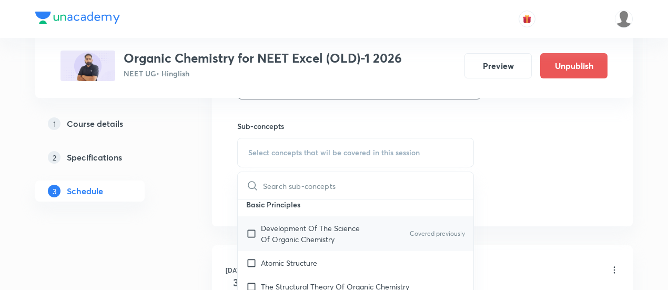
click at [324, 229] on p "Development Of The Science Of Organic Chemistry" at bounding box center [314, 234] width 106 height 22
checkbox input "true"
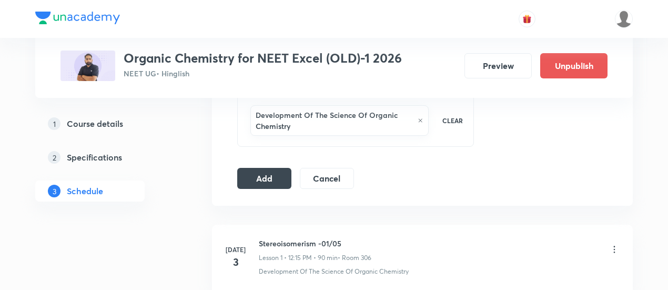
scroll to position [556, 0]
click at [283, 174] on button "Add" at bounding box center [264, 177] width 54 height 21
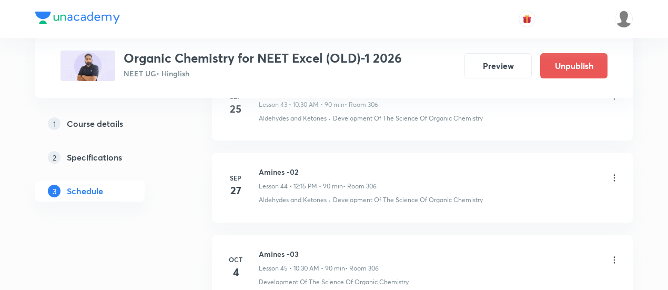
scroll to position [3724, 0]
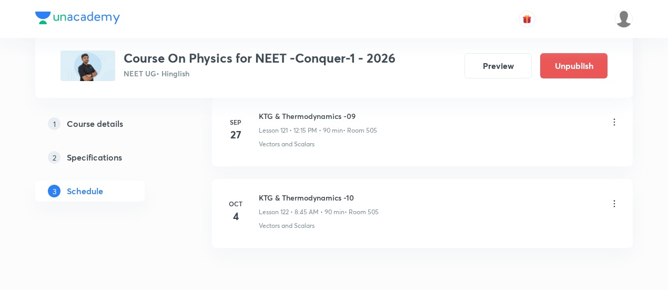
scroll to position [10459, 0]
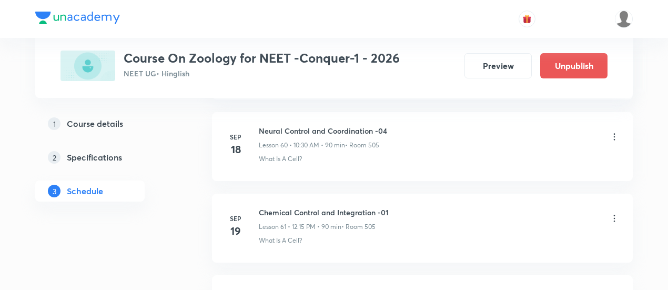
scroll to position [5586, 0]
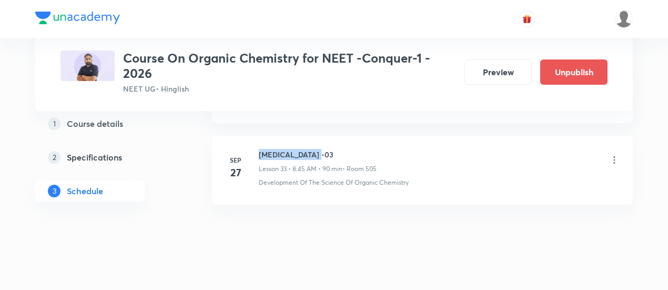
drag, startPoint x: 260, startPoint y: 140, endPoint x: 335, endPoint y: 137, distance: 75.3
click at [335, 149] on h6 "Hydrocarbon -03" at bounding box center [318, 154] width 118 height 11
copy h6 "Hydrocarbon -03"
click at [335, 149] on h6 "Hydrocarbon -03" at bounding box center [318, 154] width 118 height 11
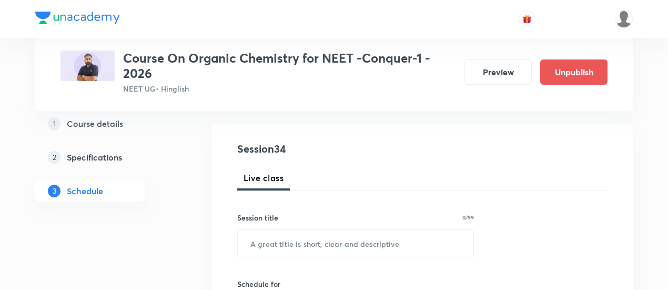
scroll to position [112, 0]
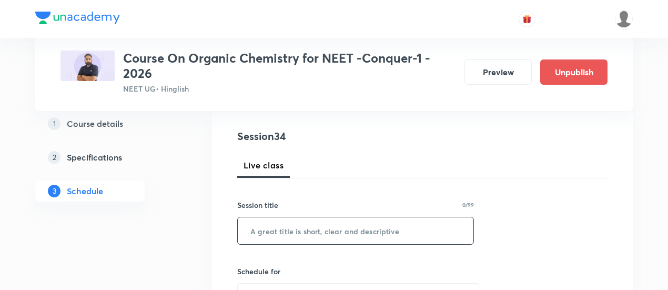
click at [309, 227] on input "text" at bounding box center [356, 230] width 236 height 27
paste input "Hydrocarbon -03"
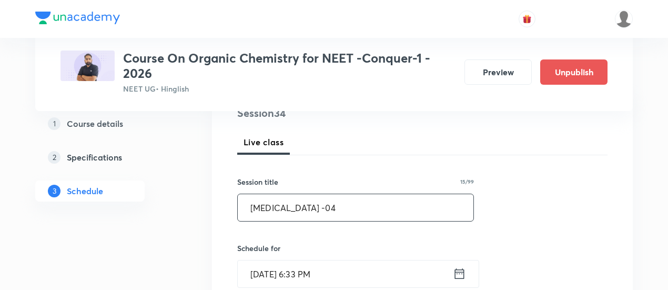
scroll to position [179, 0]
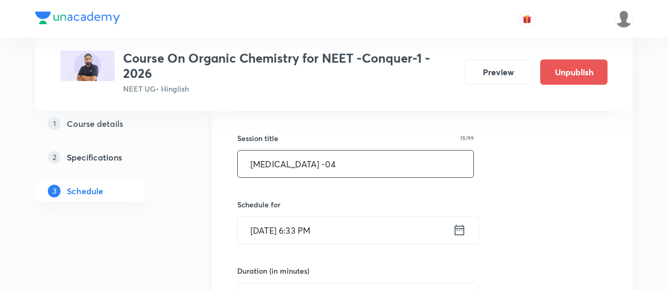
type input "Hydrocarbon -04"
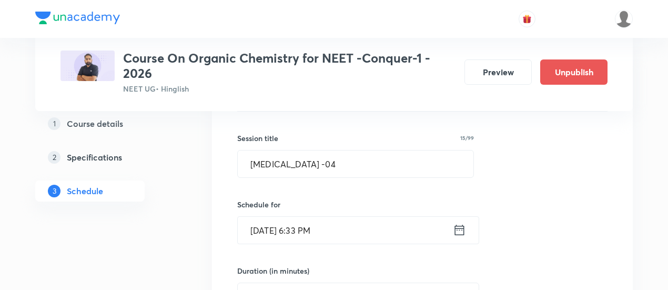
click at [460, 230] on icon at bounding box center [459, 230] width 13 height 15
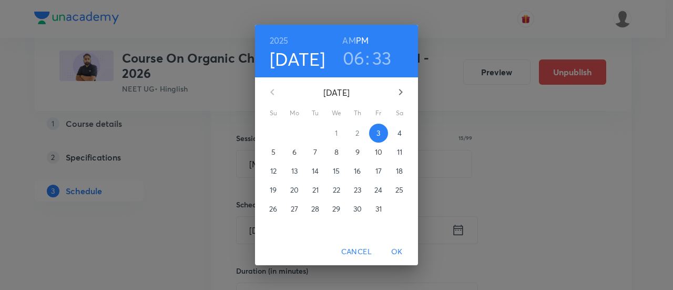
click at [401, 136] on p "4" at bounding box center [400, 133] width 4 height 11
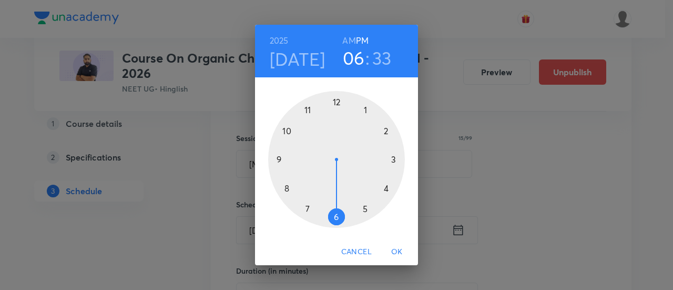
click at [337, 102] on div at bounding box center [336, 159] width 137 height 137
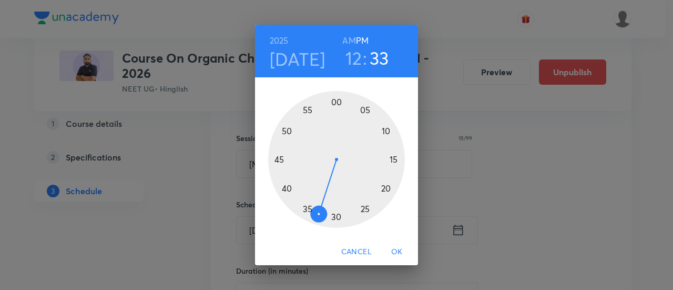
click at [395, 160] on div at bounding box center [336, 159] width 137 height 137
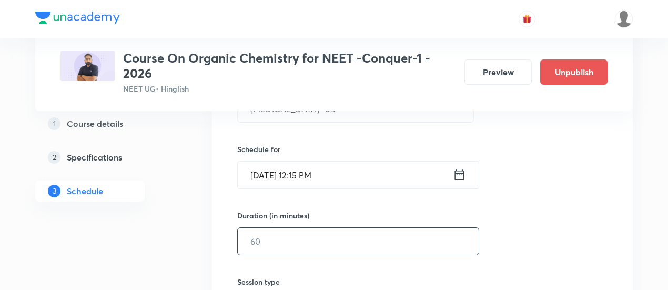
scroll to position [235, 0]
click at [383, 244] on input "text" at bounding box center [358, 240] width 241 height 27
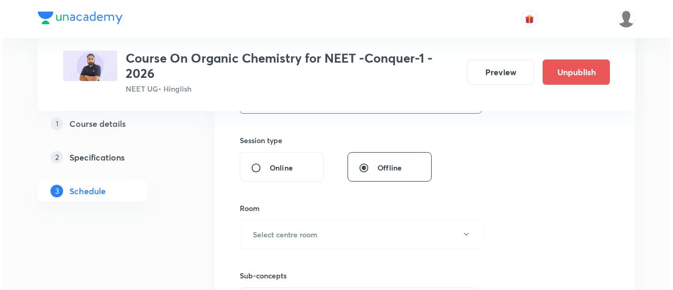
scroll to position [377, 0]
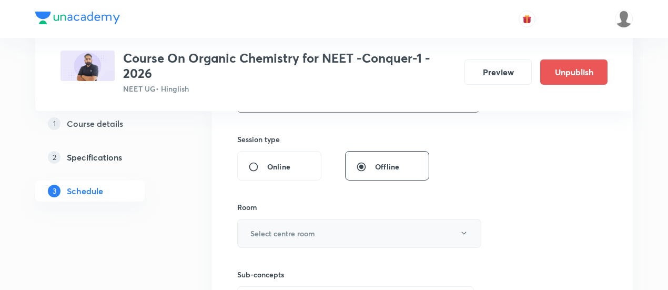
type input "90"
click at [341, 228] on button "Select centre room" at bounding box center [359, 233] width 244 height 29
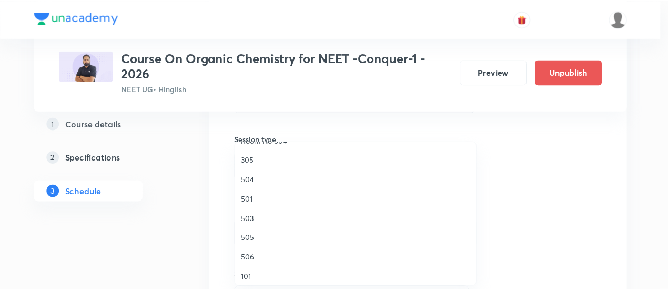
scroll to position [153, 0]
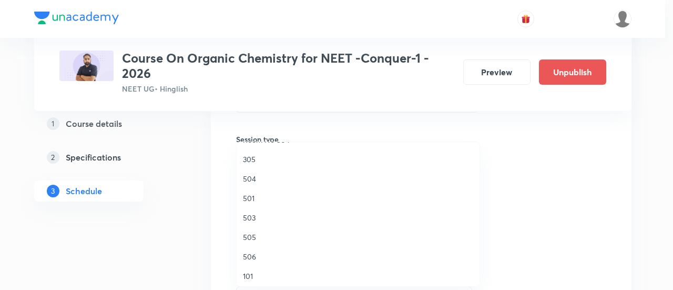
click at [258, 236] on span "505" at bounding box center [358, 237] width 230 height 11
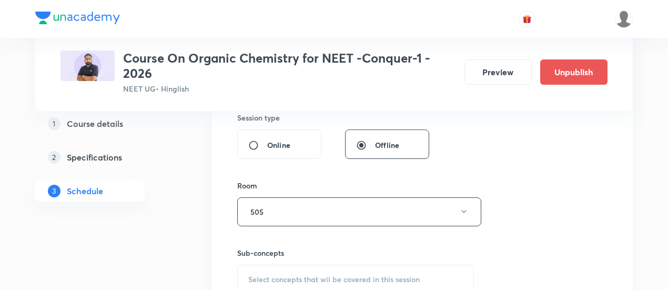
scroll to position [468, 0]
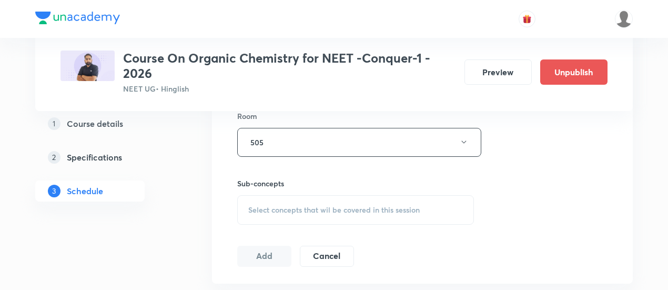
click at [284, 212] on span "Select concepts that wil be covered in this session" at bounding box center [334, 210] width 172 height 8
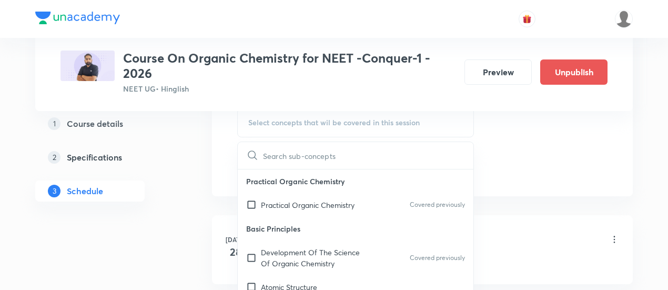
scroll to position [557, 0]
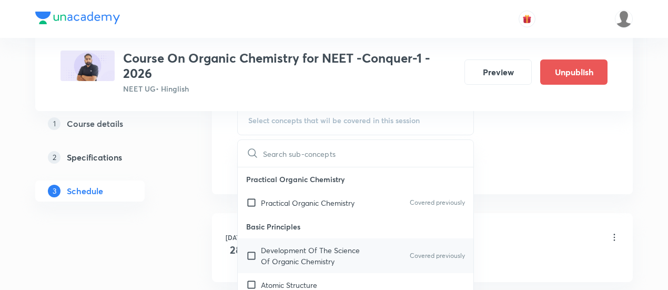
click at [283, 253] on p "Development Of The Science Of Organic Chemistry" at bounding box center [314, 256] width 106 height 22
checkbox input "true"
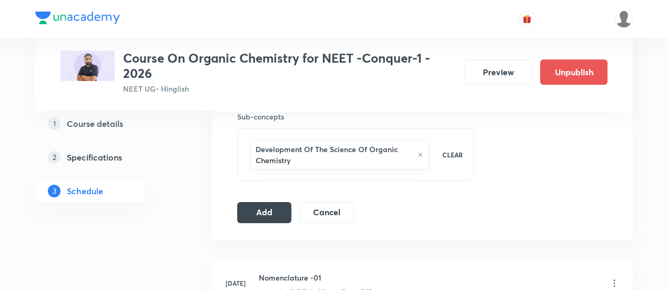
scroll to position [573, 0]
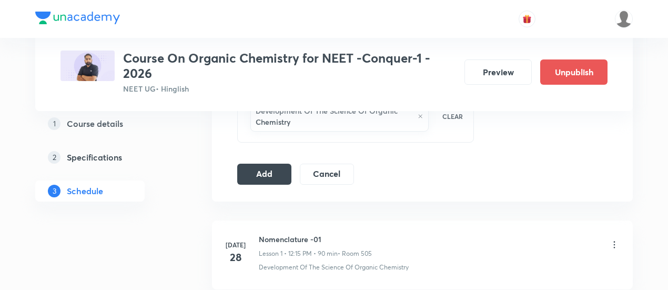
click at [278, 164] on button "Add" at bounding box center [264, 173] width 54 height 21
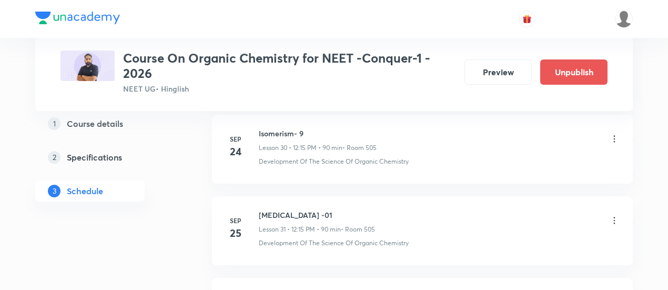
scroll to position [2843, 0]
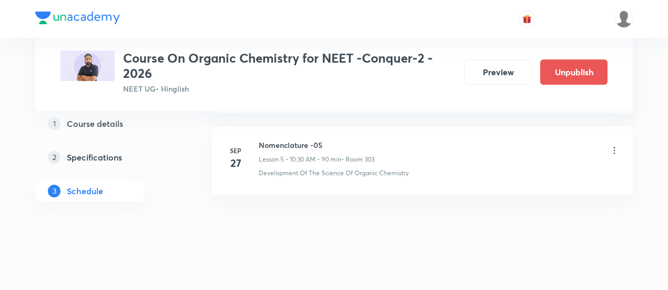
scroll to position [970, 0]
drag, startPoint x: 259, startPoint y: 140, endPoint x: 330, endPoint y: 141, distance: 71.0
click at [330, 141] on h6 "Nomenclature -05" at bounding box center [317, 144] width 116 height 11
copy h6 "Nomenclature -05"
click at [331, 142] on h6 "Nomenclature -05" at bounding box center [317, 144] width 116 height 11
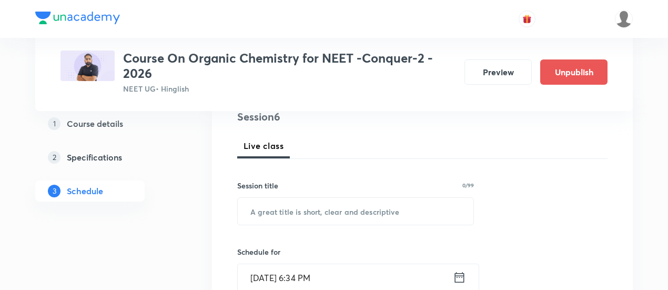
scroll to position [138, 0]
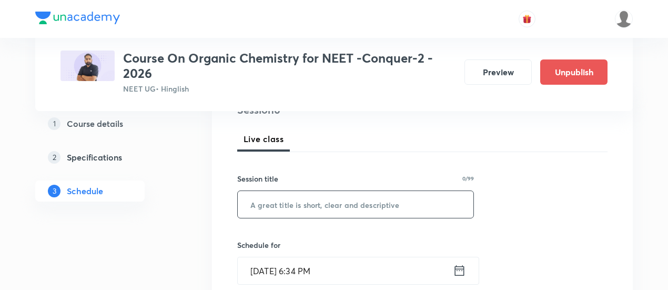
click at [309, 199] on input "text" at bounding box center [356, 204] width 236 height 27
paste input "Nomenclature -05"
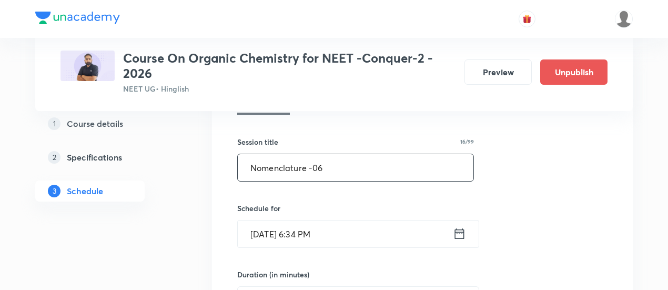
scroll to position [189, 0]
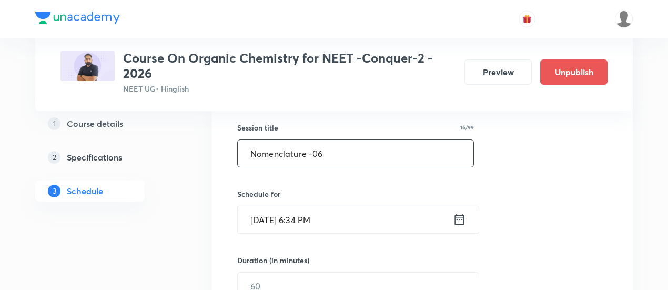
type input "Nomenclature -06"
click at [451, 215] on input "[DATE] 6:34 PM" at bounding box center [345, 219] width 215 height 27
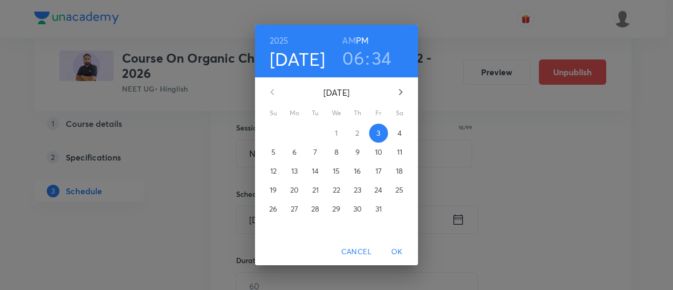
click at [350, 41] on h6 "AM" at bounding box center [349, 40] width 13 height 15
click at [353, 61] on h3 "06" at bounding box center [354, 58] width 22 height 22
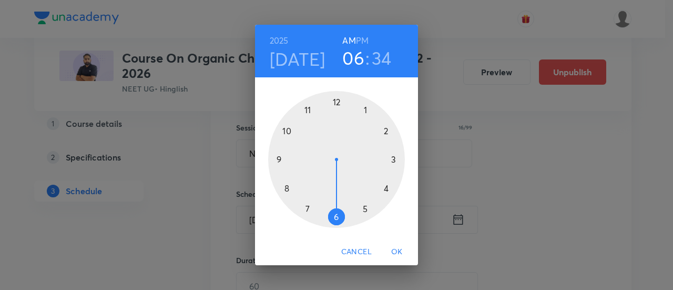
click at [306, 58] on h4 "[DATE]" at bounding box center [298, 59] width 56 height 22
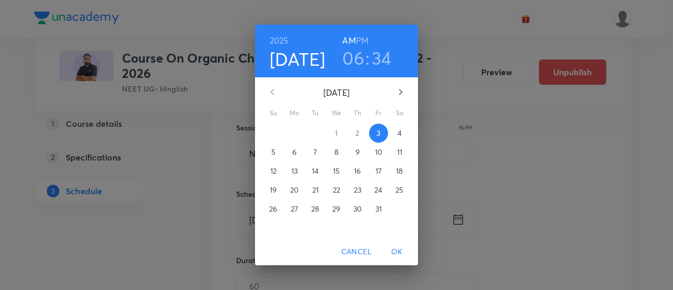
click at [400, 134] on p "4" at bounding box center [400, 133] width 4 height 11
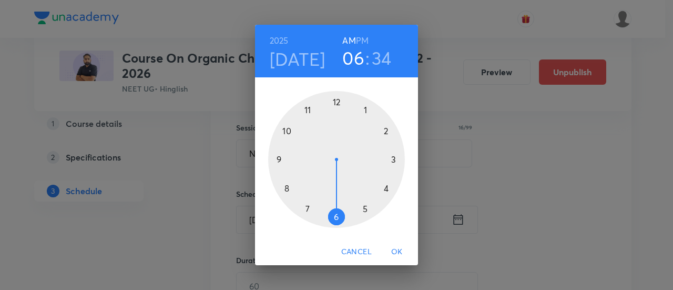
click at [356, 63] on h3 "06" at bounding box center [354, 58] width 22 height 22
click at [284, 190] on div at bounding box center [336, 159] width 137 height 137
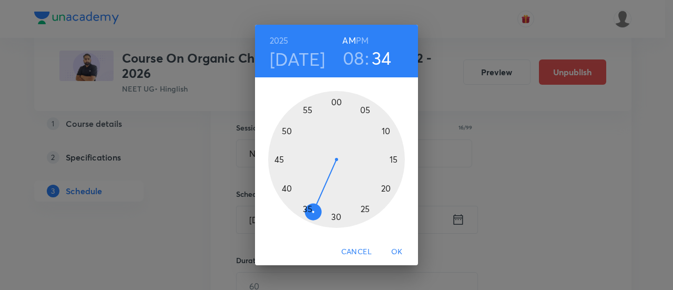
click at [278, 158] on div at bounding box center [336, 159] width 137 height 137
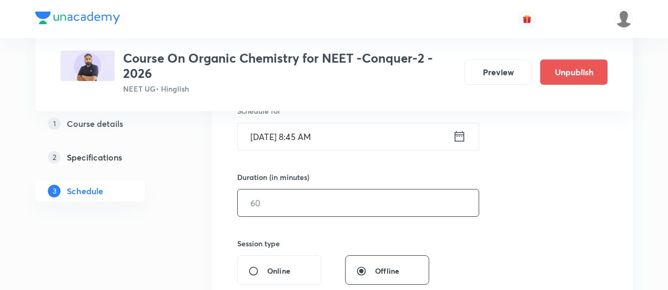
scroll to position [274, 0]
click at [400, 198] on input "text" at bounding box center [358, 201] width 241 height 27
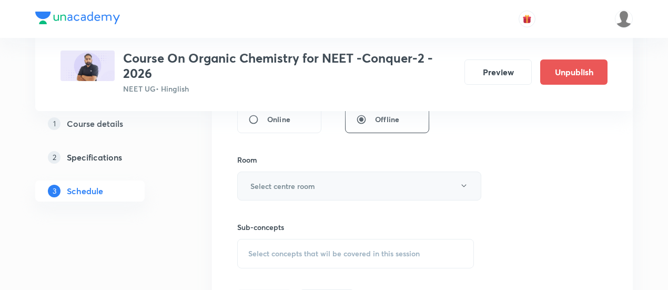
scroll to position [424, 0]
type input "90"
click at [340, 188] on button "Select centre room" at bounding box center [359, 186] width 244 height 29
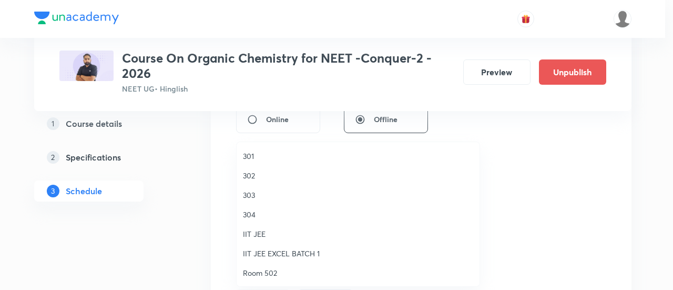
click at [275, 192] on span "303" at bounding box center [358, 194] width 230 height 11
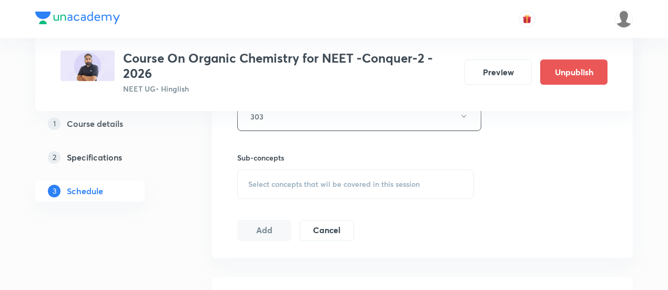
scroll to position [496, 0]
click at [354, 187] on div "Select concepts that wil be covered in this session" at bounding box center [355, 181] width 237 height 29
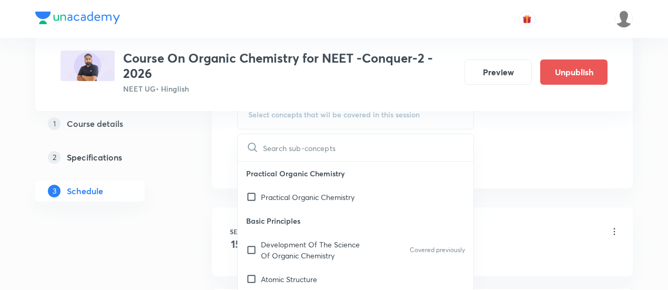
scroll to position [565, 0]
click at [291, 247] on p "Development Of The Science Of Organic Chemistry" at bounding box center [314, 248] width 106 height 22
checkbox input "true"
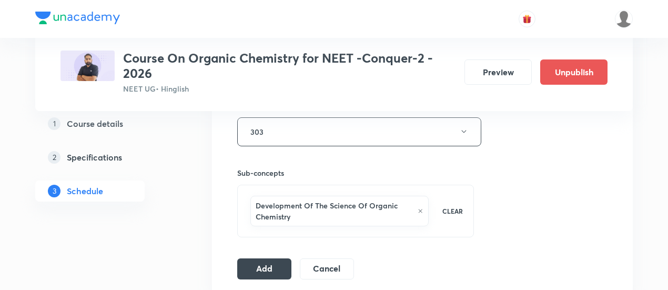
scroll to position [480, 0]
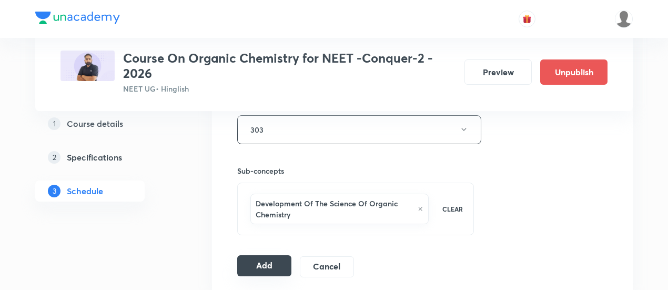
click at [276, 258] on button "Add" at bounding box center [264, 265] width 54 height 21
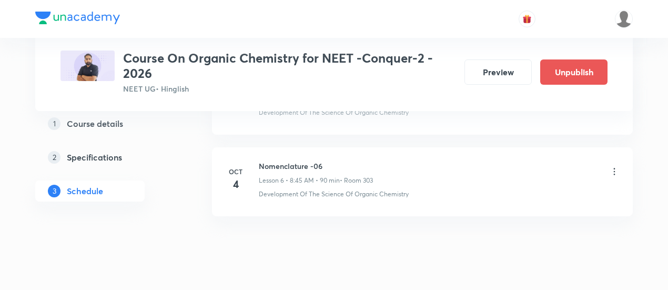
scroll to position [570, 0]
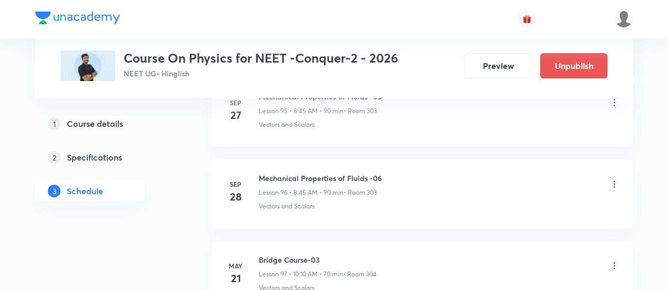
scroll to position [8344, 0]
drag, startPoint x: 259, startPoint y: 141, endPoint x: 391, endPoint y: 140, distance: 132.6
click at [391, 174] on div "Mechanical Properties of Fluids -06 Lesson 96 • 8:45 AM • 90 min • Room 303" at bounding box center [439, 186] width 361 height 25
copy h6 "Mechanical Properties of Fluids -06"
click at [391, 174] on div "Mechanical Properties of Fluids -06 Lesson 96 • 8:45 AM • 90 min • Room 303" at bounding box center [439, 186] width 361 height 25
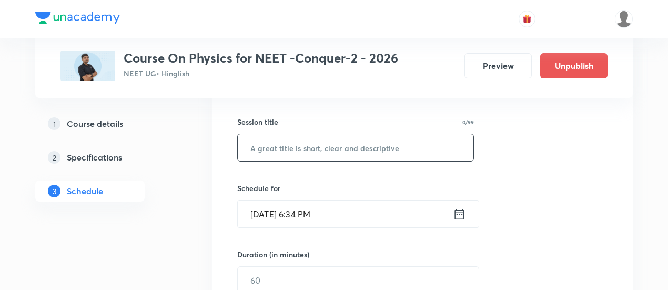
scroll to position [182, 0]
click at [363, 148] on input "text" at bounding box center [356, 147] width 236 height 27
paste input "Mechanical Properties of Fluids -06"
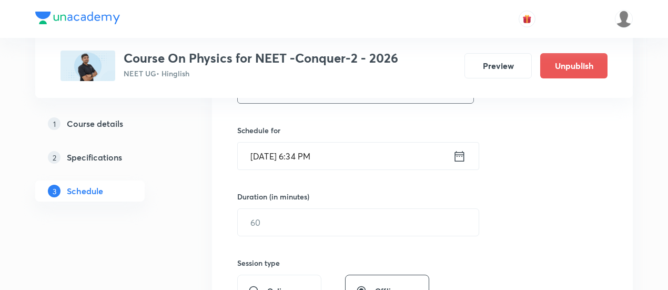
scroll to position [244, 0]
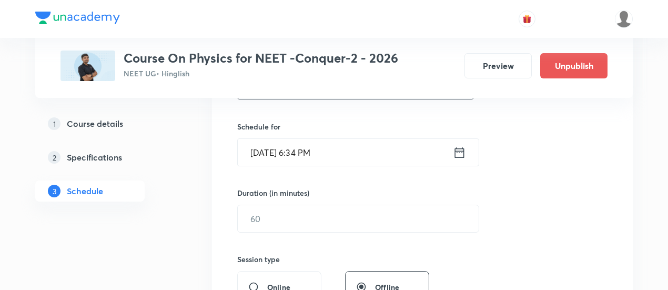
type input "Mechanical Properties of Fluids -07"
click at [460, 152] on icon at bounding box center [459, 152] width 13 height 15
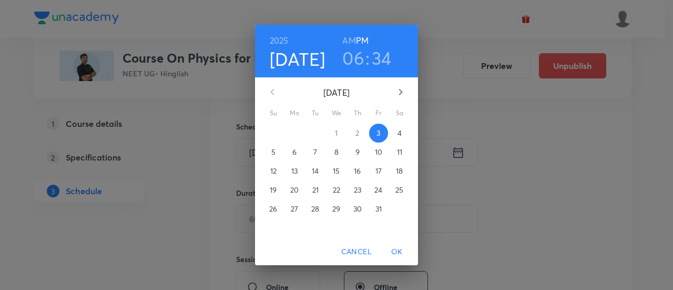
click at [399, 132] on p "4" at bounding box center [400, 133] width 4 height 11
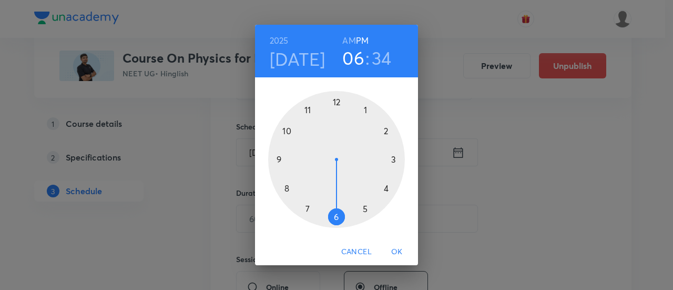
click at [348, 38] on h6 "AM" at bounding box center [349, 40] width 13 height 15
click at [289, 129] on div at bounding box center [336, 159] width 137 height 137
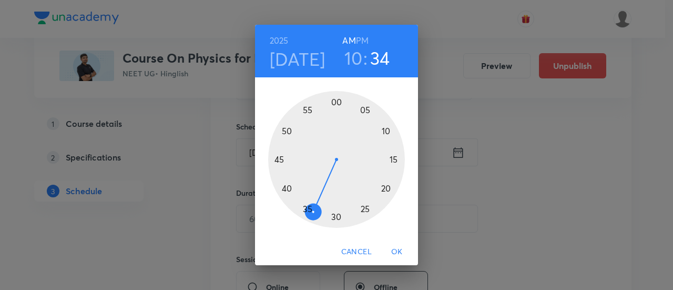
click at [338, 215] on div at bounding box center [336, 159] width 137 height 137
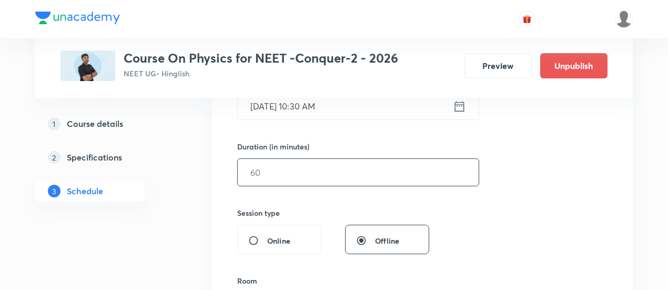
scroll to position [295, 0]
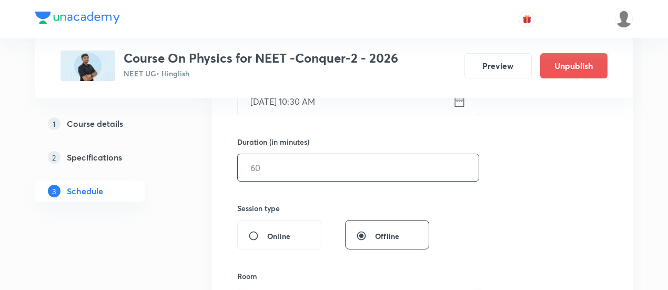
click at [410, 160] on input "text" at bounding box center [358, 167] width 241 height 27
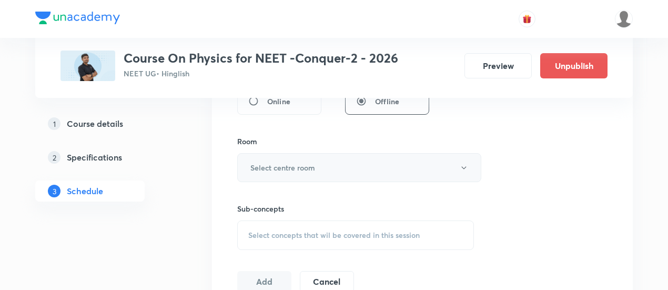
scroll to position [435, 0]
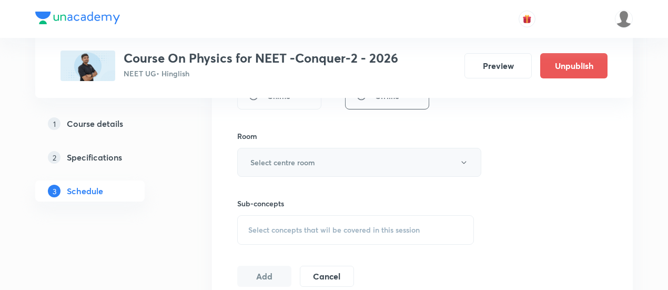
type input "90"
click at [321, 164] on button "Select centre room" at bounding box center [359, 162] width 244 height 29
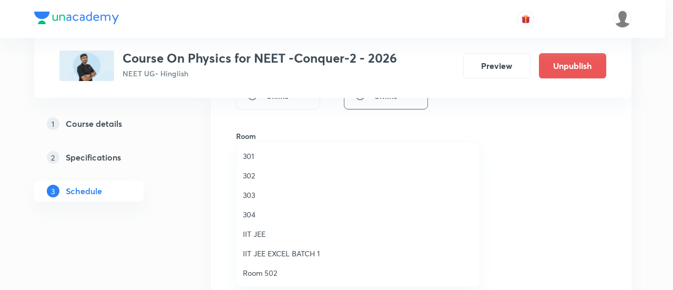
click at [269, 193] on span "303" at bounding box center [358, 194] width 230 height 11
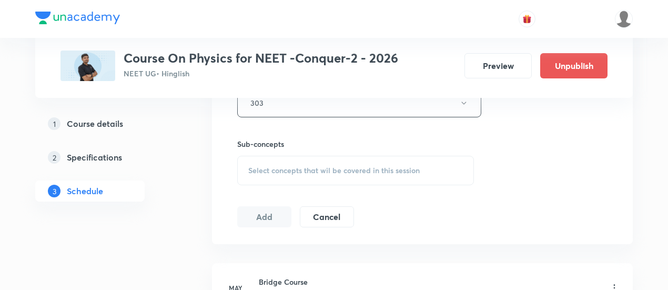
scroll to position [500, 0]
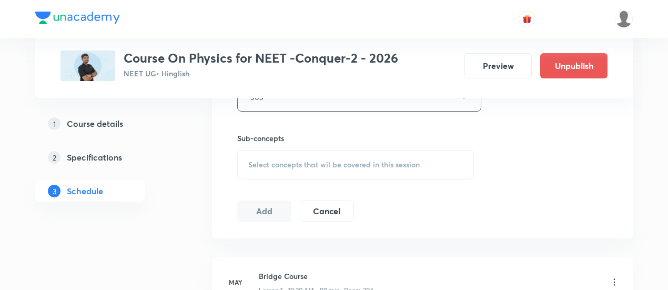
click at [365, 165] on span "Select concepts that wil be covered in this session" at bounding box center [334, 164] width 172 height 8
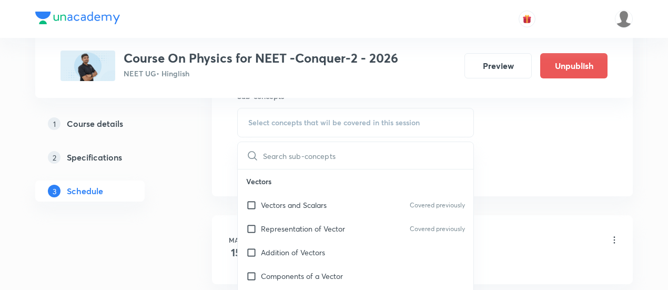
scroll to position [545, 0]
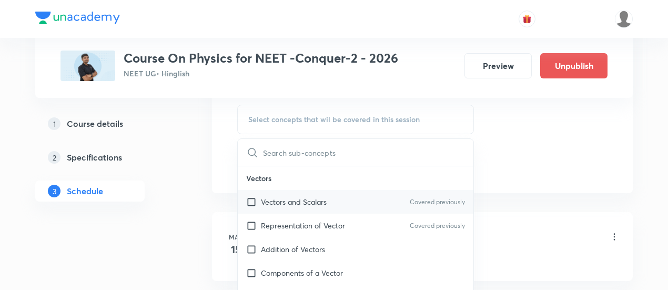
click at [327, 197] on p "Vectors and Scalars" at bounding box center [294, 201] width 66 height 11
checkbox input "true"
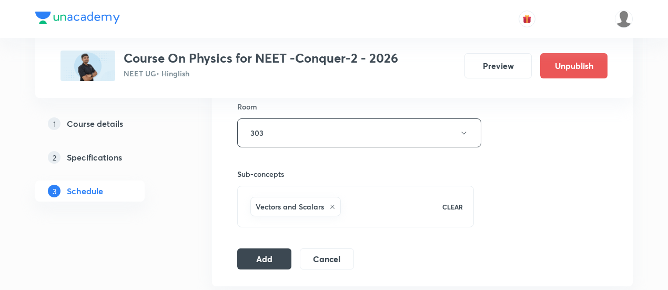
scroll to position [465, 0]
click at [263, 254] on button "Add" at bounding box center [264, 257] width 54 height 21
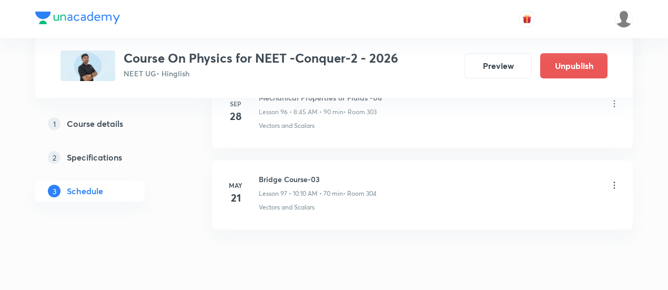
scroll to position [7947, 0]
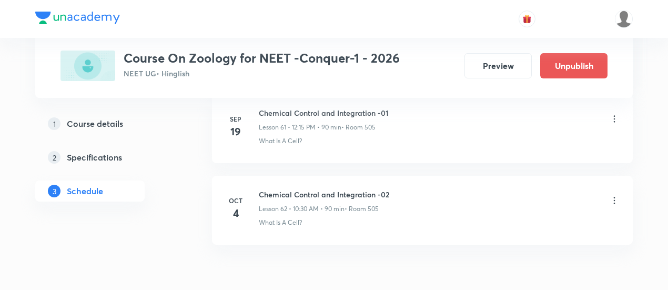
scroll to position [5586, 0]
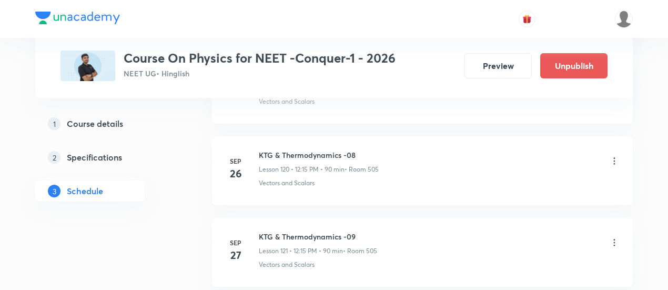
scroll to position [10459, 0]
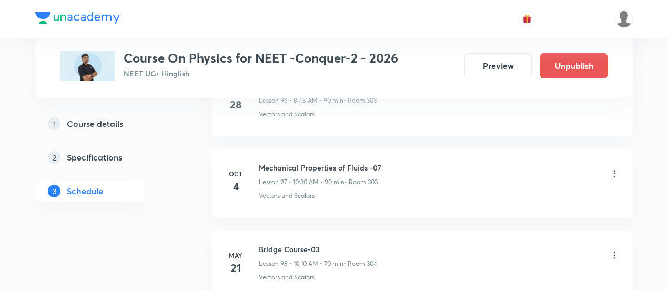
scroll to position [8436, 0]
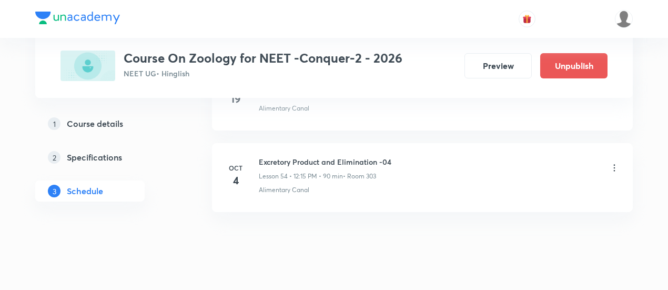
scroll to position [4936, 0]
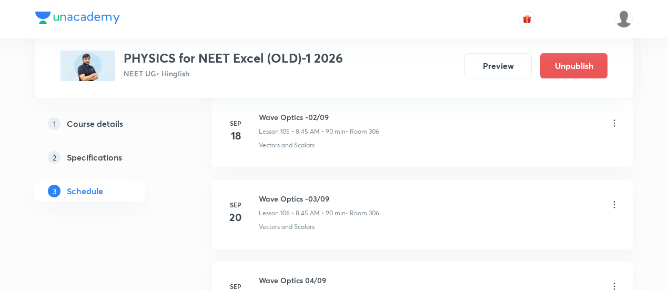
scroll to position [9566, 0]
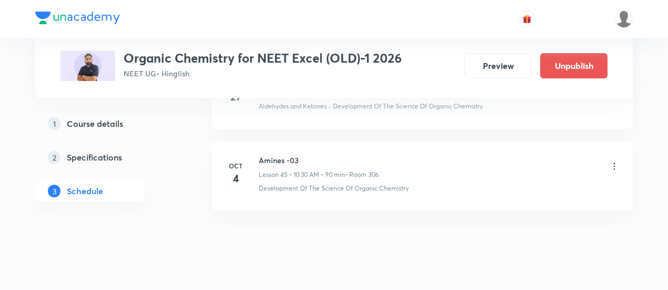
scroll to position [4206, 0]
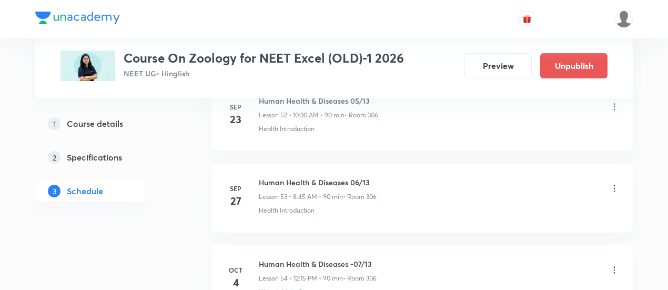
scroll to position [4936, 0]
